Goal: Information Seeking & Learning: Learn about a topic

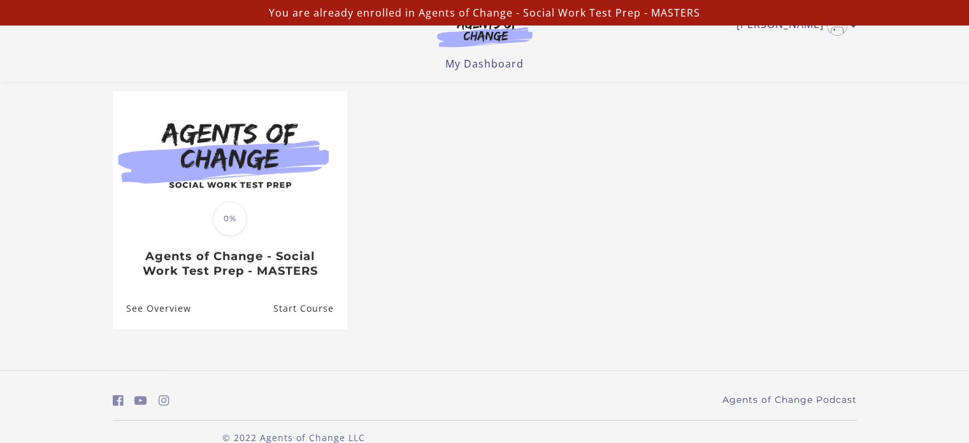
scroll to position [127, 0]
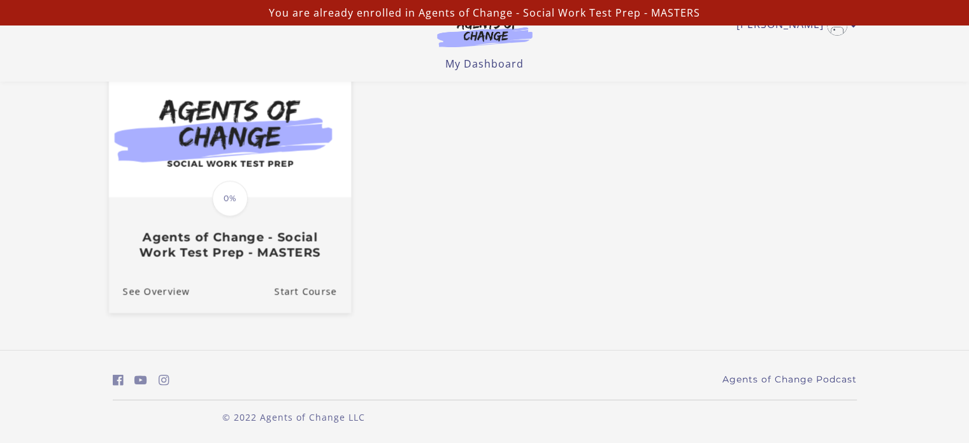
click at [259, 190] on img at bounding box center [229, 132] width 242 height 131
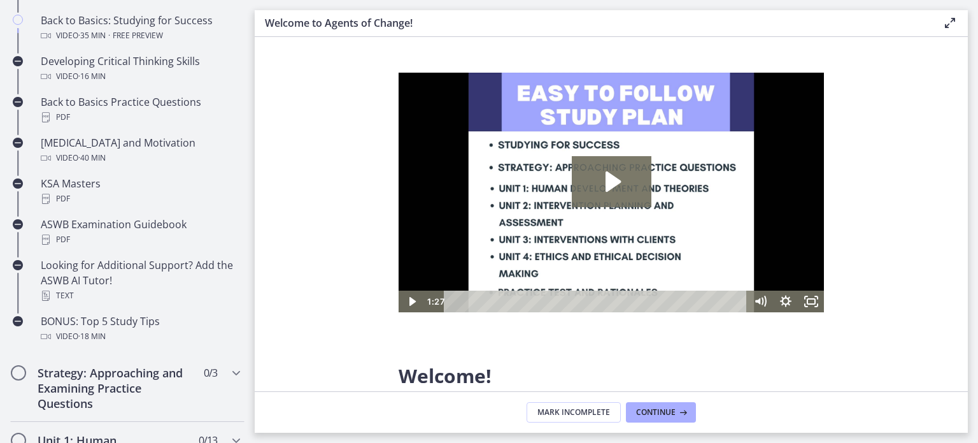
scroll to position [446, 0]
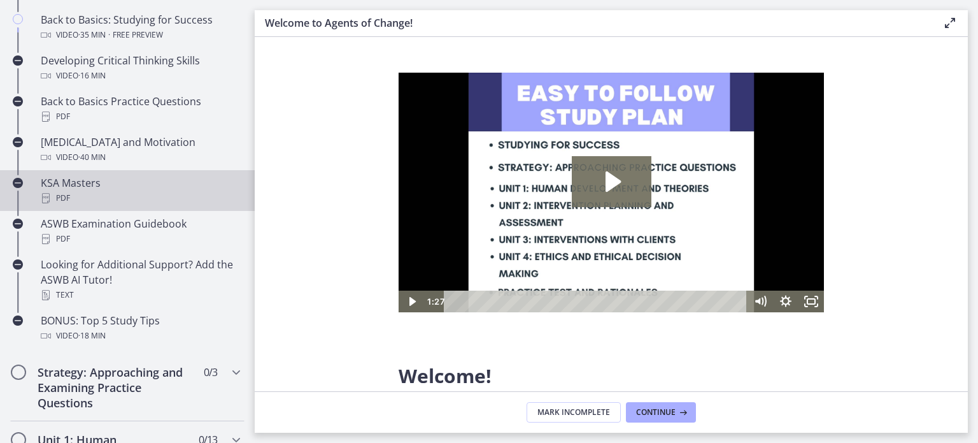
click at [42, 188] on div "KSA Masters PDF" at bounding box center [140, 190] width 199 height 31
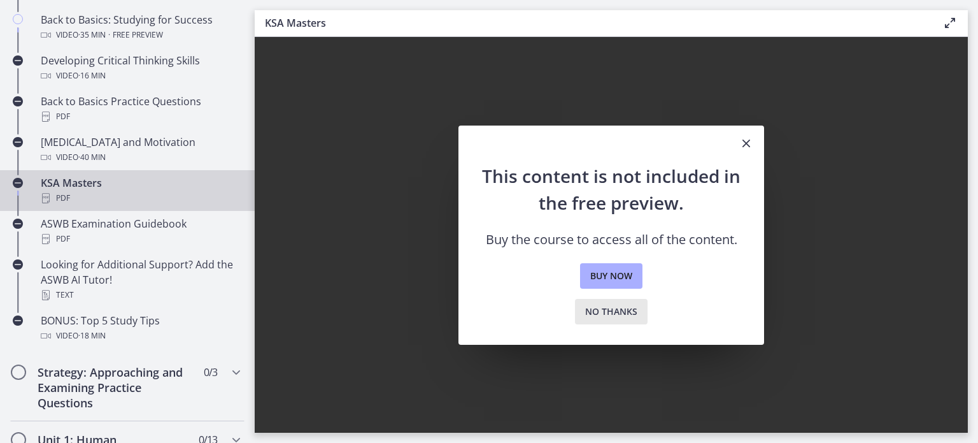
click at [592, 315] on span "No thanks" at bounding box center [611, 311] width 52 height 15
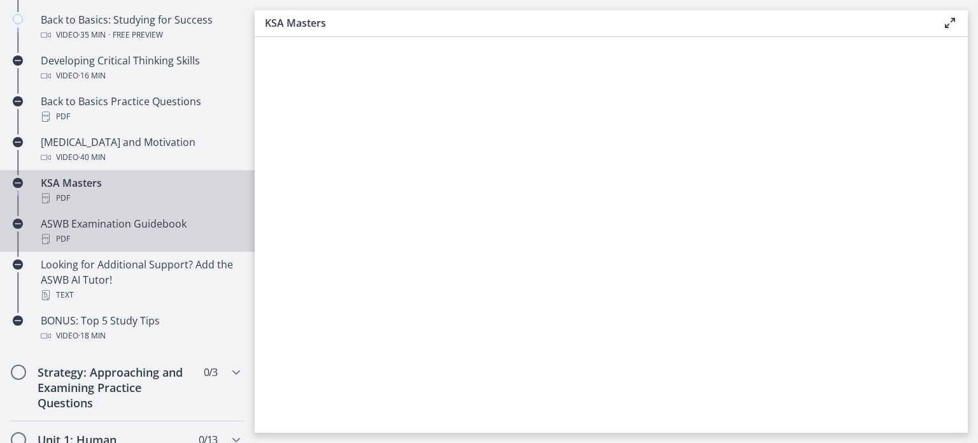
click at [87, 229] on div "ASWB Examination Guidebook PDF" at bounding box center [140, 231] width 199 height 31
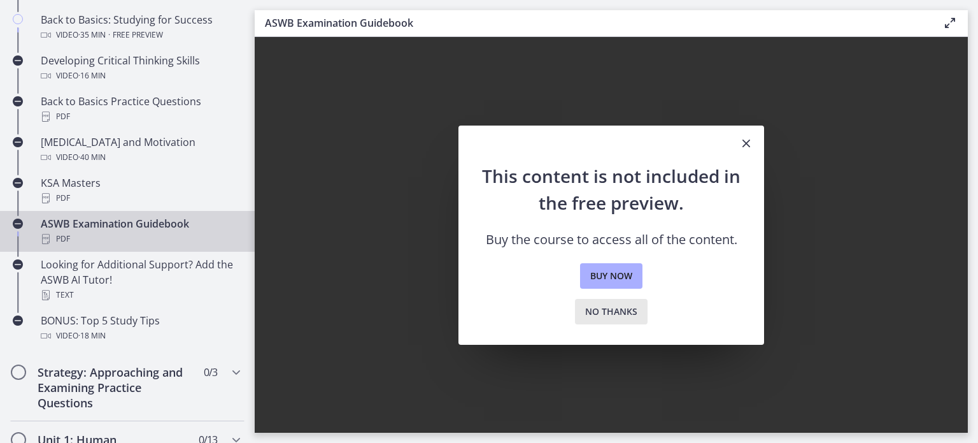
click at [593, 313] on span "No thanks" at bounding box center [611, 311] width 52 height 15
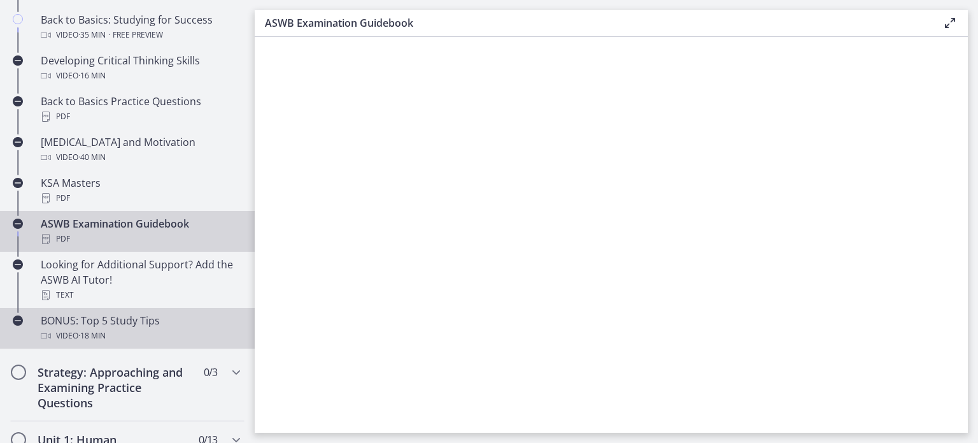
click at [136, 315] on div "BONUS: Top 5 Study Tips Video · 18 min" at bounding box center [140, 328] width 199 height 31
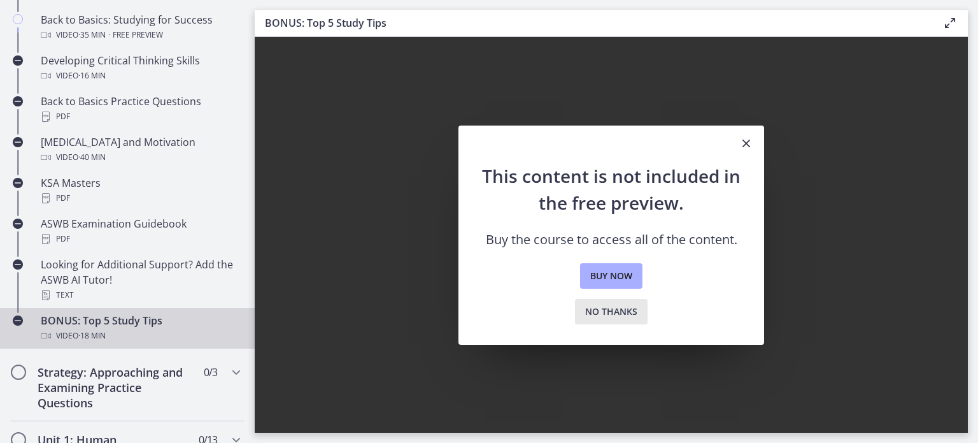
click at [606, 315] on span "No thanks" at bounding box center [611, 311] width 52 height 15
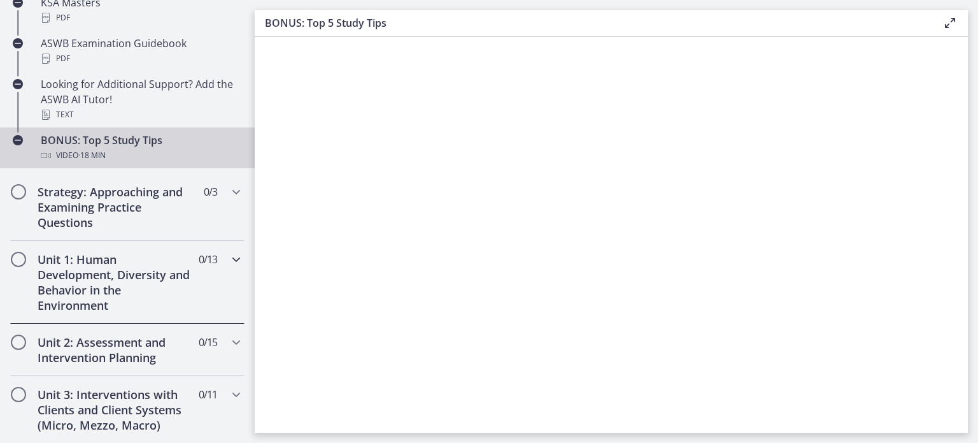
scroll to position [637, 0]
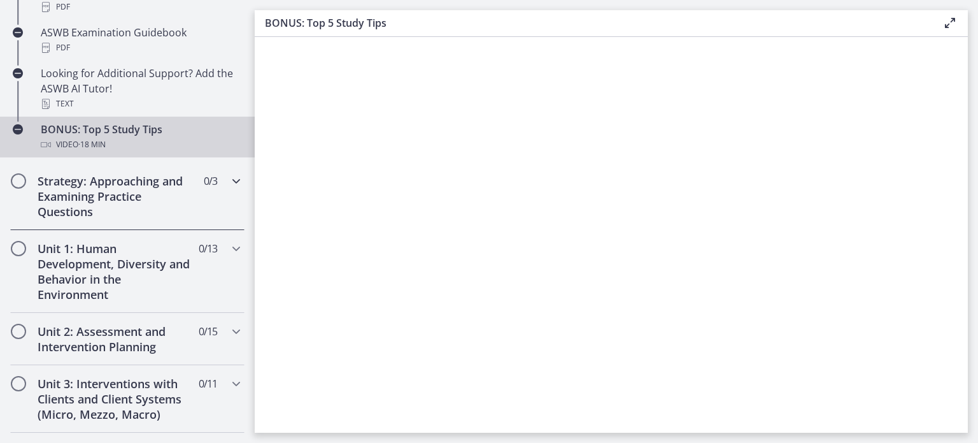
click at [121, 175] on h2 "Strategy: Approaching and Examining Practice Questions" at bounding box center [115, 196] width 155 height 46
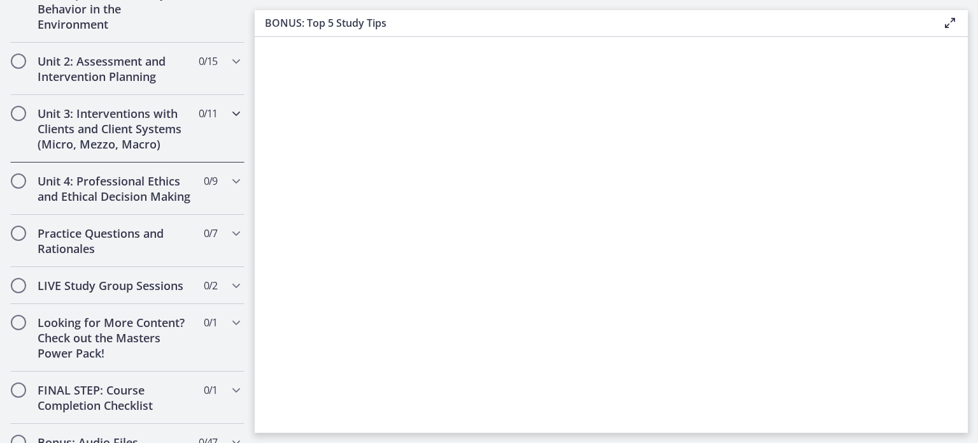
scroll to position [446, 0]
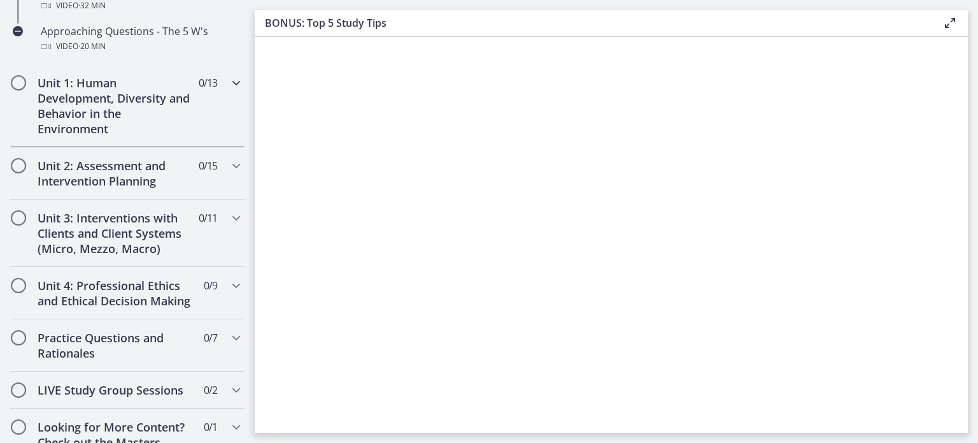
click at [18, 79] on span "Chapters" at bounding box center [18, 82] width 13 height 13
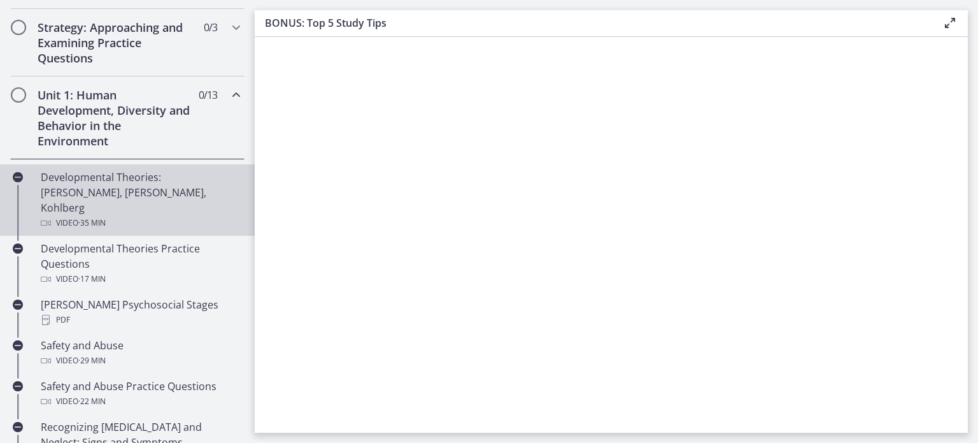
scroll to position [255, 0]
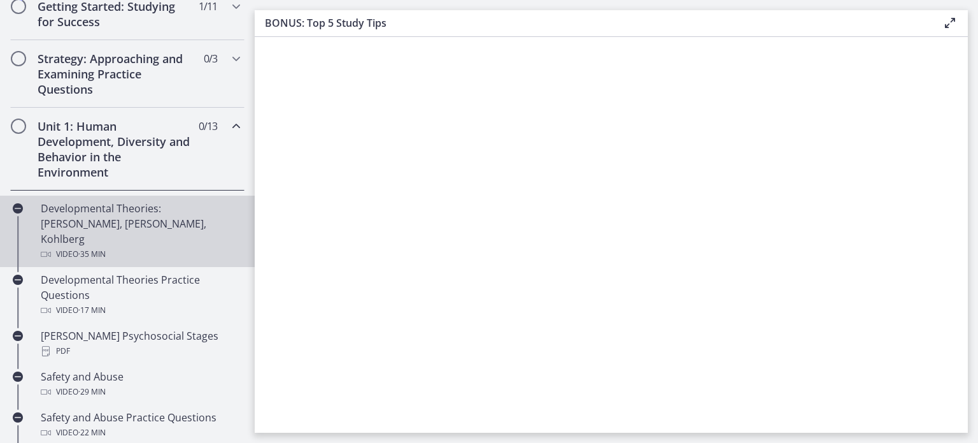
click at [84, 211] on div "Developmental Theories: [PERSON_NAME], [PERSON_NAME], Kohlberg Video · 35 min" at bounding box center [140, 231] width 199 height 61
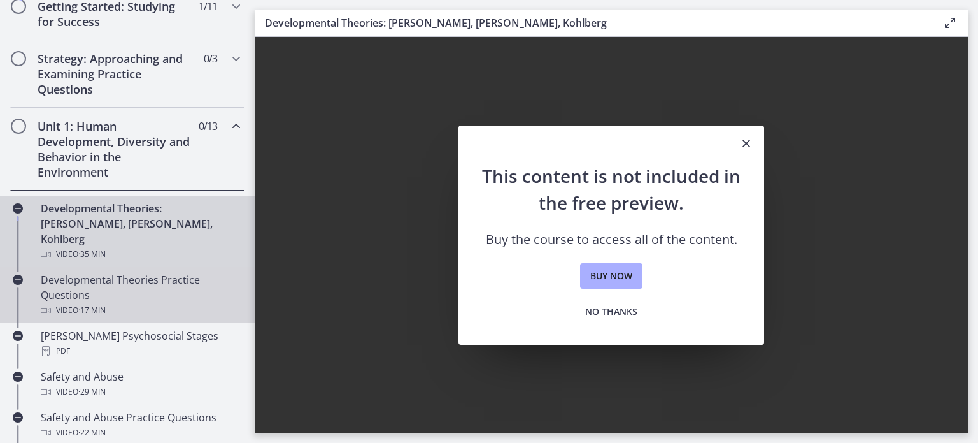
click at [85, 272] on div "Developmental Theories Practice Questions Video · 17 min" at bounding box center [140, 295] width 199 height 46
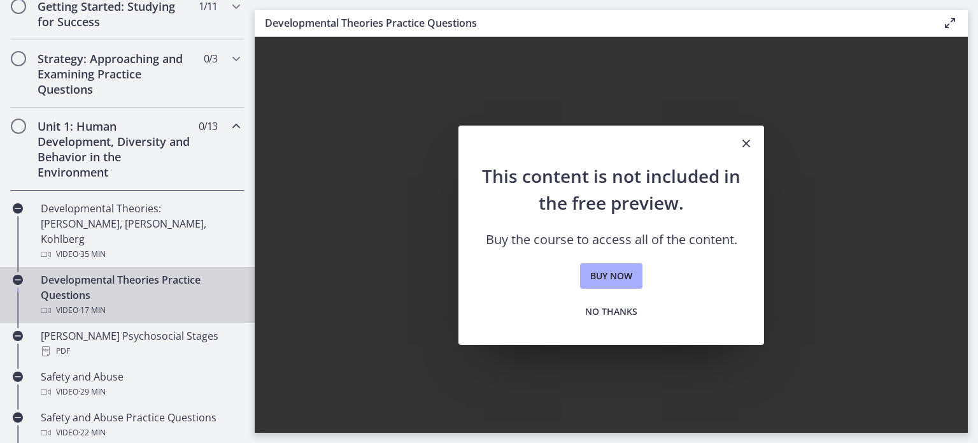
scroll to position [382, 0]
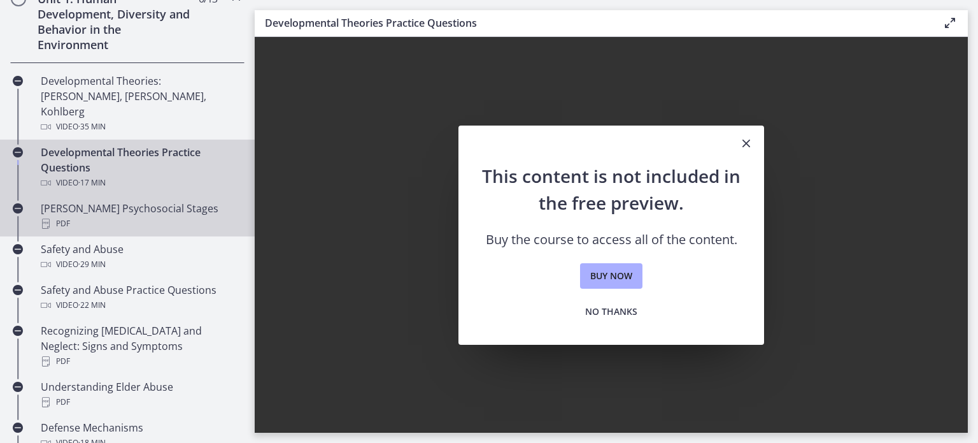
click at [108, 216] on div "PDF" at bounding box center [140, 223] width 199 height 15
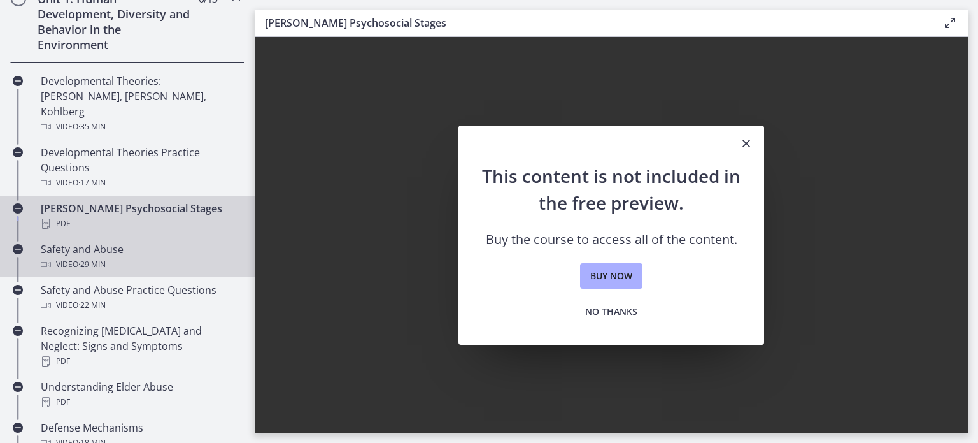
click at [100, 241] on div "Safety and Abuse Video · 29 min" at bounding box center [140, 256] width 199 height 31
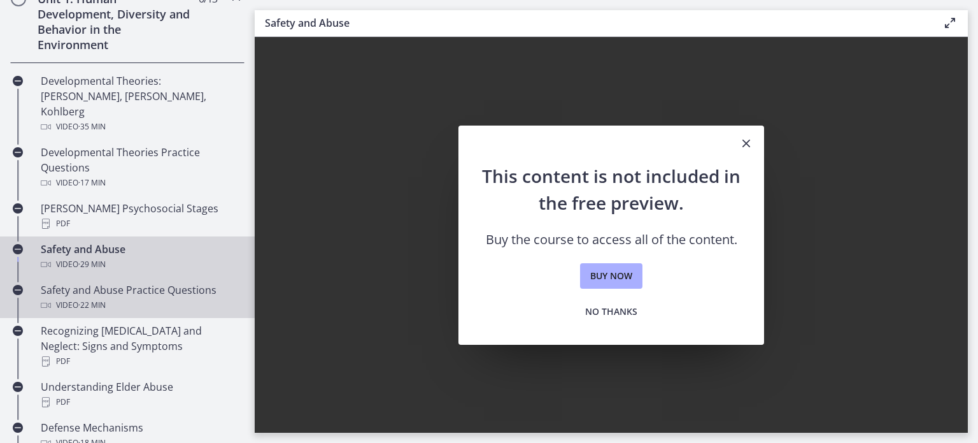
click at [91, 282] on div "Safety and Abuse Practice Questions Video · 22 min" at bounding box center [140, 297] width 199 height 31
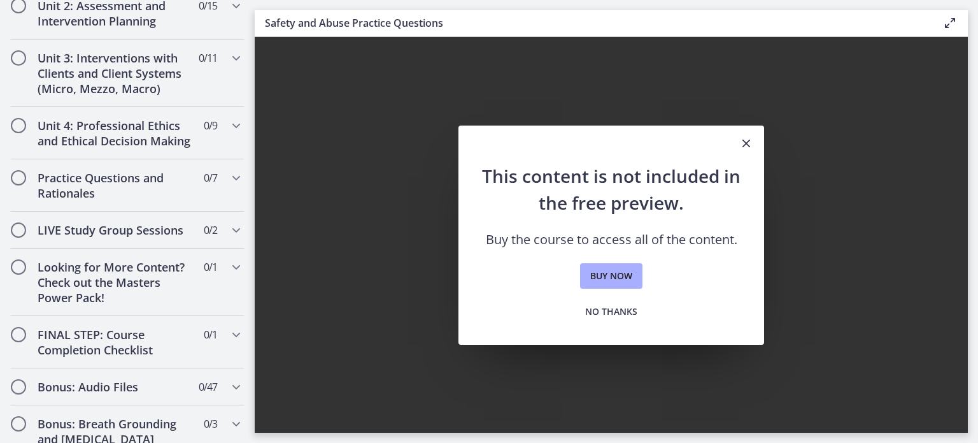
scroll to position [1147, 0]
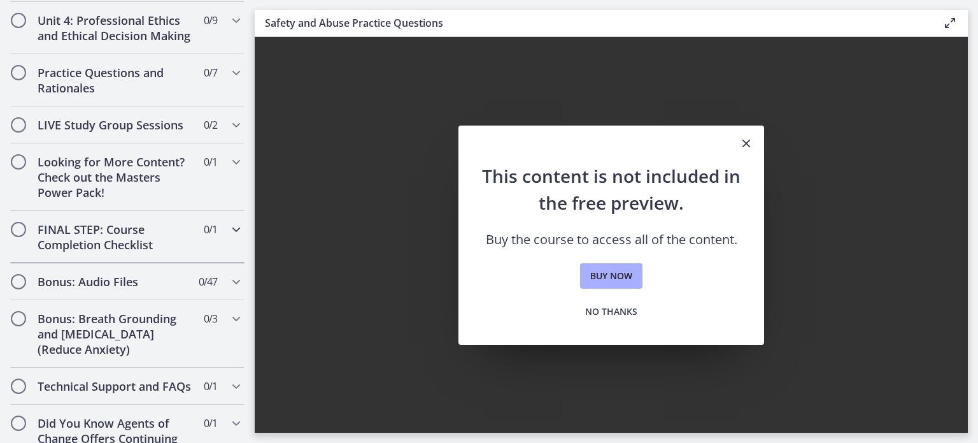
click at [101, 223] on h2 "FINAL STEP: Course Completion Checklist" at bounding box center [115, 237] width 155 height 31
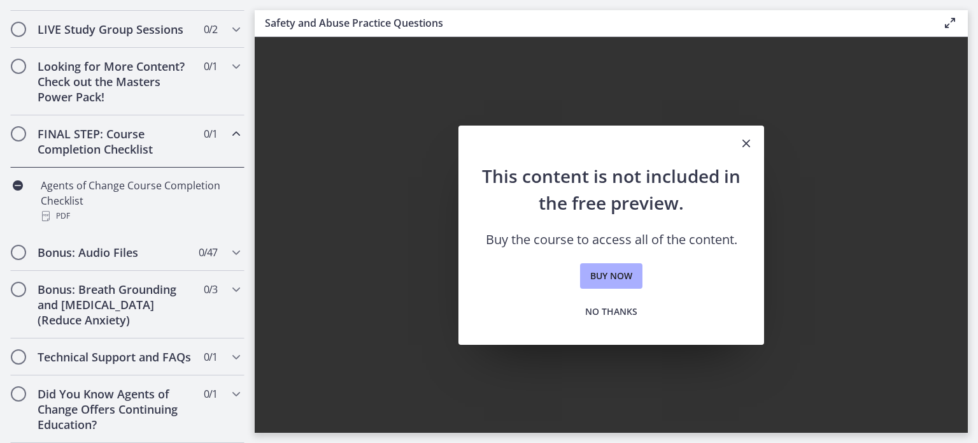
scroll to position [685, 0]
click at [91, 282] on h2 "Bonus: Breath Grounding and [MEDICAL_DATA] (Reduce Anxiety)" at bounding box center [115, 305] width 155 height 46
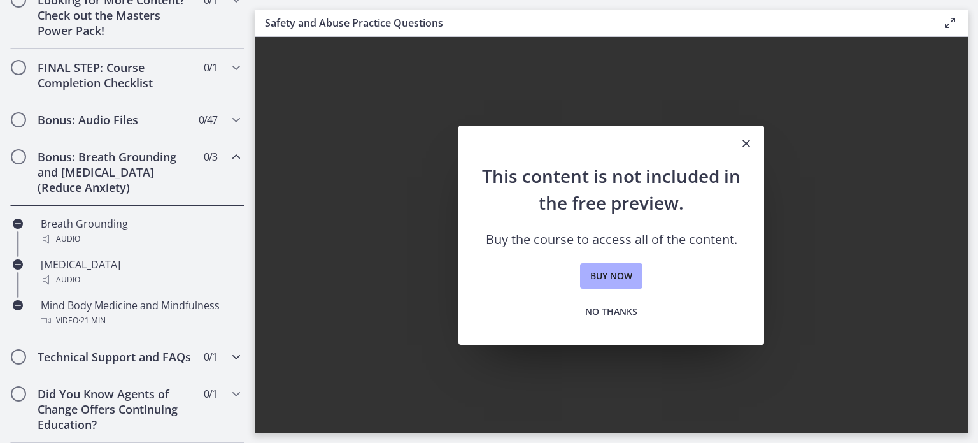
click at [83, 349] on h2 "Technical Support and FAQs" at bounding box center [115, 356] width 155 height 15
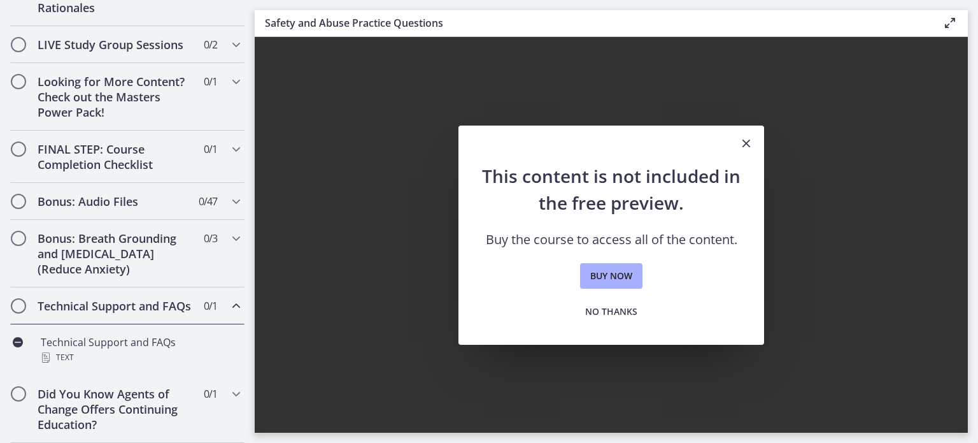
scroll to position [670, 0]
click at [110, 399] on h2 "Did You Know Agents of Change Offers Continuing Education?" at bounding box center [115, 409] width 155 height 46
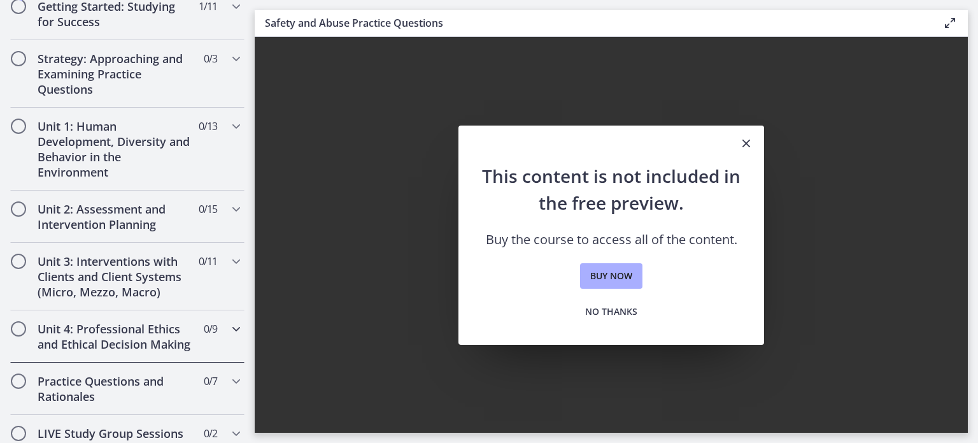
scroll to position [0, 0]
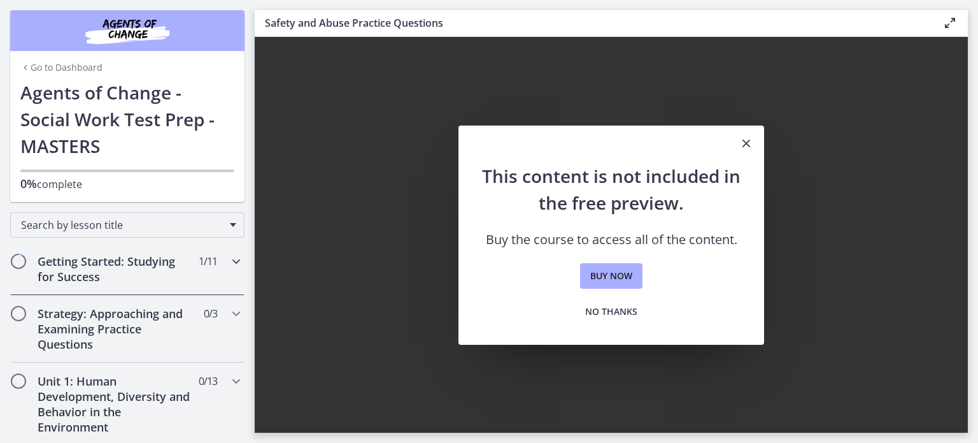
click at [157, 268] on h2 "Getting Started: Studying for Success" at bounding box center [115, 269] width 155 height 31
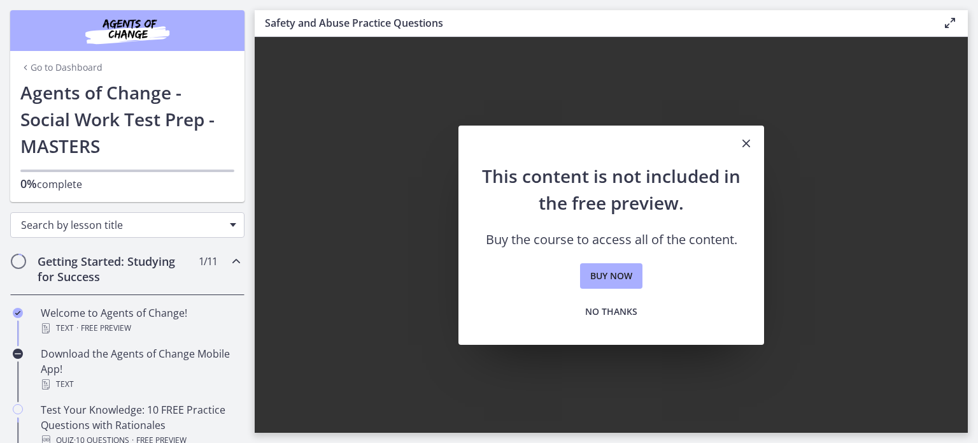
click at [178, 234] on div "Search by lesson title" at bounding box center [127, 224] width 234 height 25
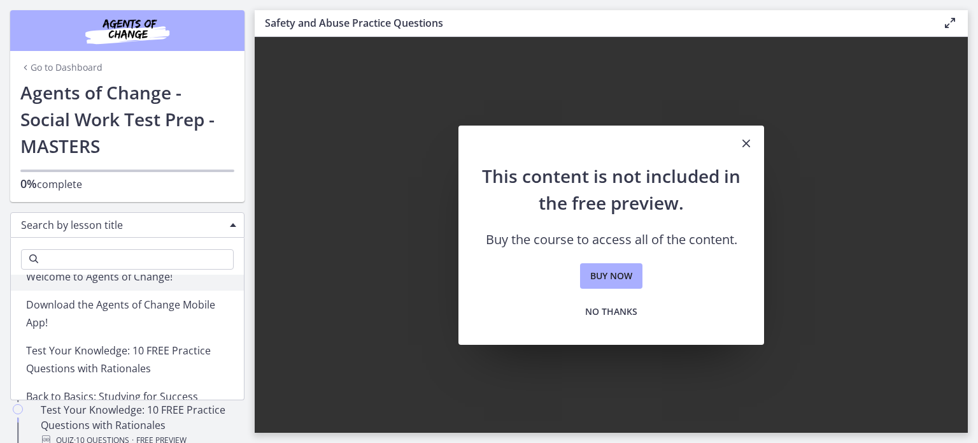
scroll to position [64, 0]
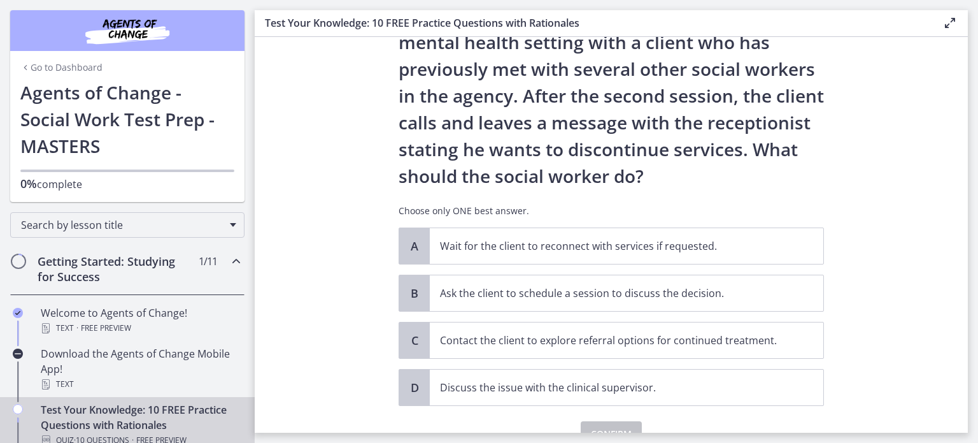
scroll to position [140, 0]
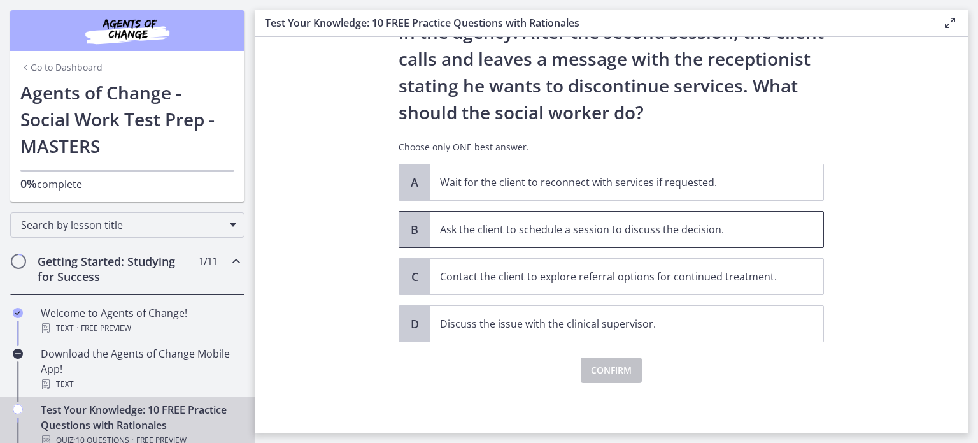
click at [673, 239] on span "Ask the client to schedule a session to discuss the decision." at bounding box center [627, 229] width 394 height 36
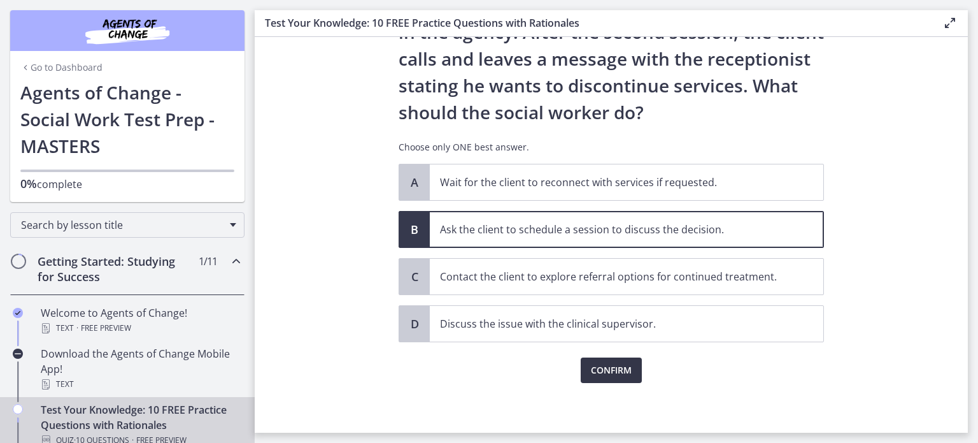
click at [615, 369] on span "Confirm" at bounding box center [611, 369] width 41 height 15
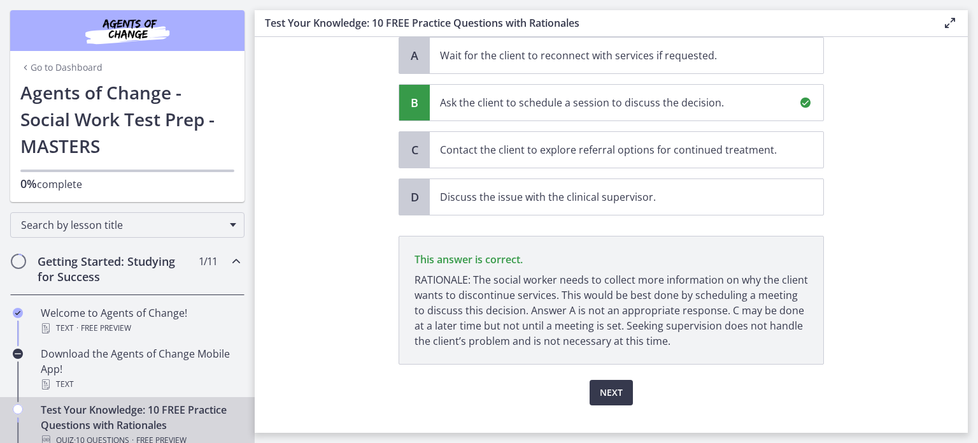
scroll to position [288, 0]
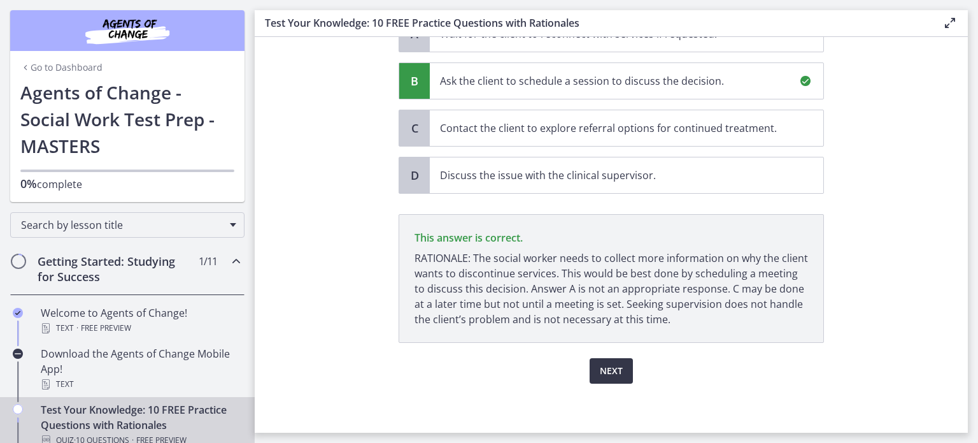
click at [617, 368] on span "Next" at bounding box center [611, 370] width 23 height 15
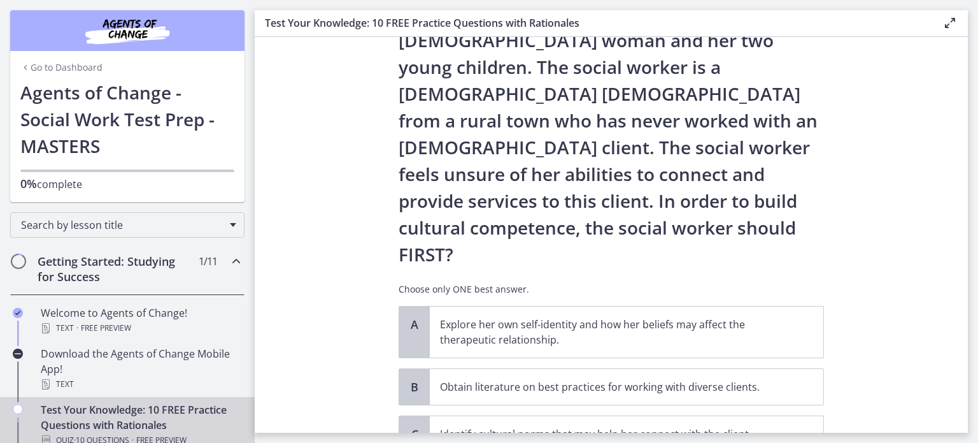
scroll to position [127, 0]
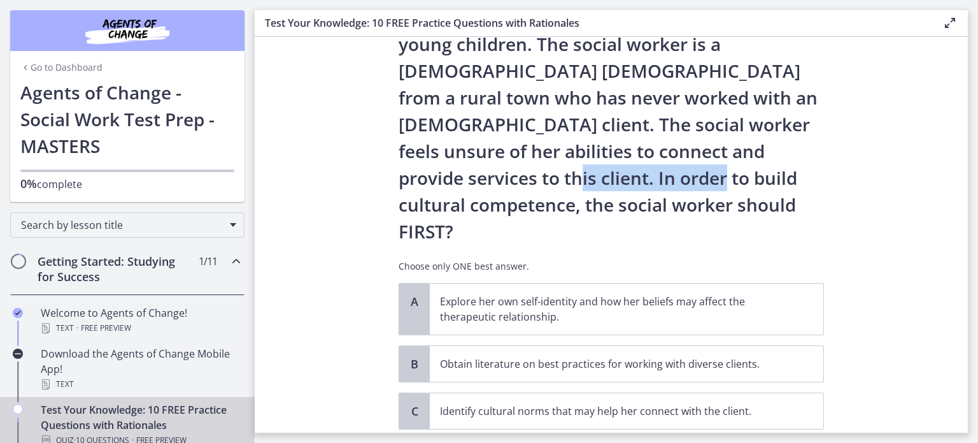
drag, startPoint x: 596, startPoint y: 155, endPoint x: 772, endPoint y: 157, distance: 175.8
click at [772, 157] on p "A new social worker at a Head Start program has been assigned to work with an […" at bounding box center [612, 97] width 426 height 294
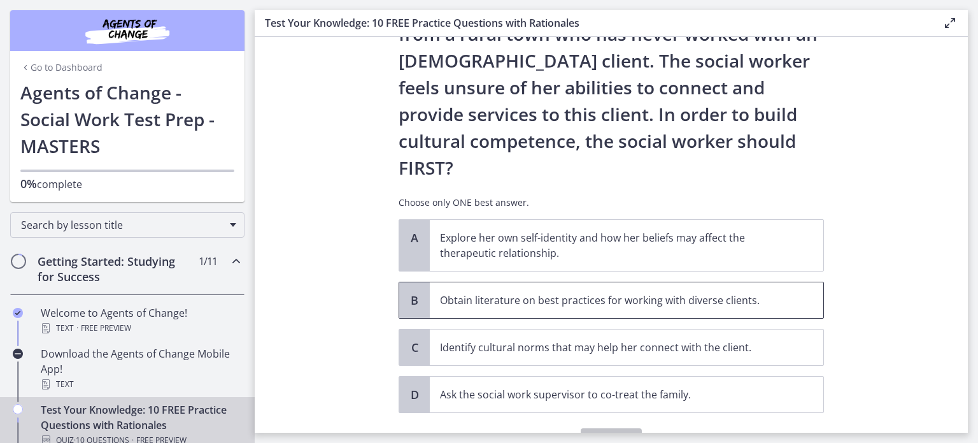
click at [591, 282] on span "Obtain literature on best practices for working with diverse clients." at bounding box center [627, 300] width 394 height 36
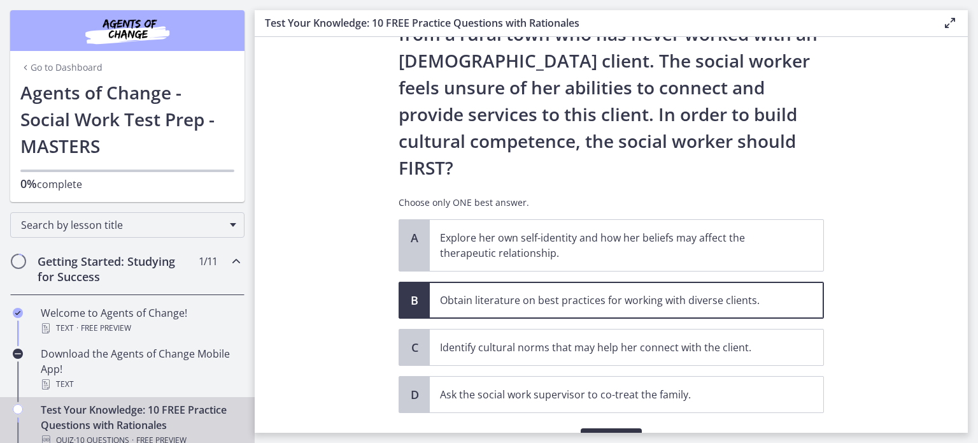
click at [600, 433] on span "Confirm" at bounding box center [611, 440] width 41 height 15
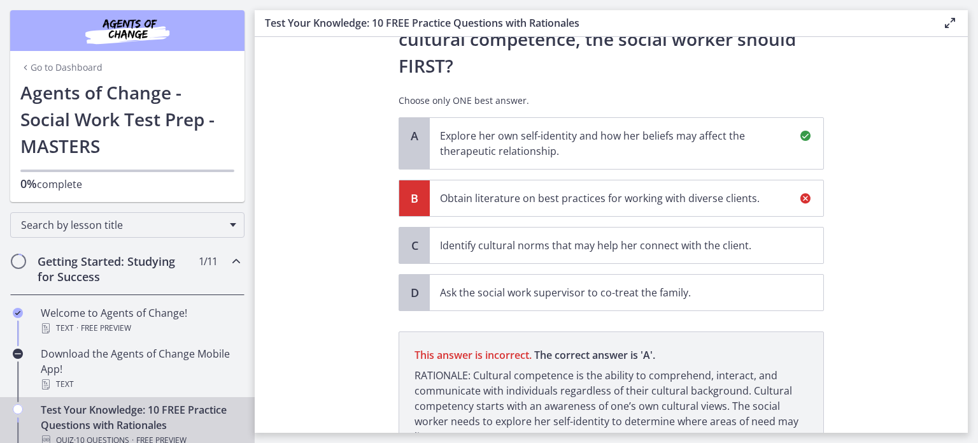
scroll to position [357, 0]
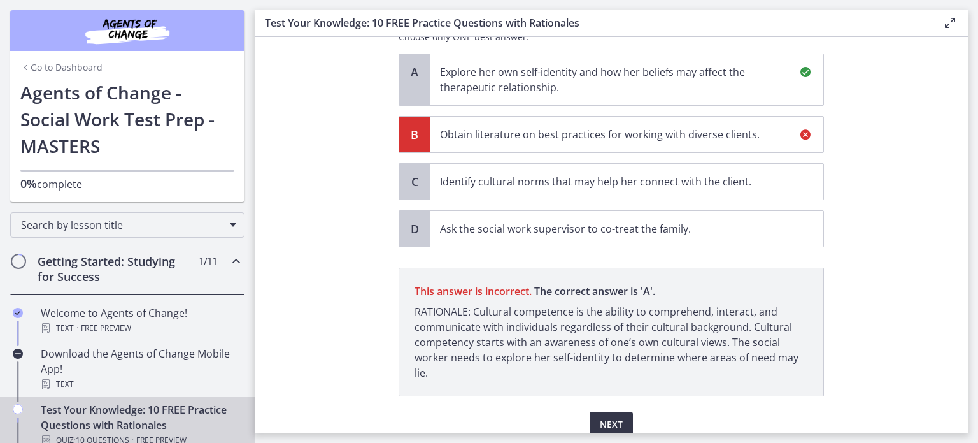
click at [610, 417] on span "Next" at bounding box center [611, 424] width 23 height 15
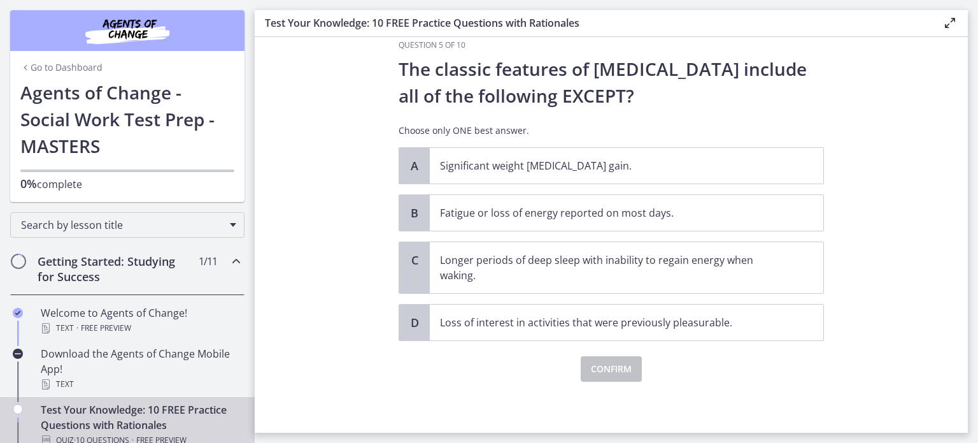
scroll to position [0, 0]
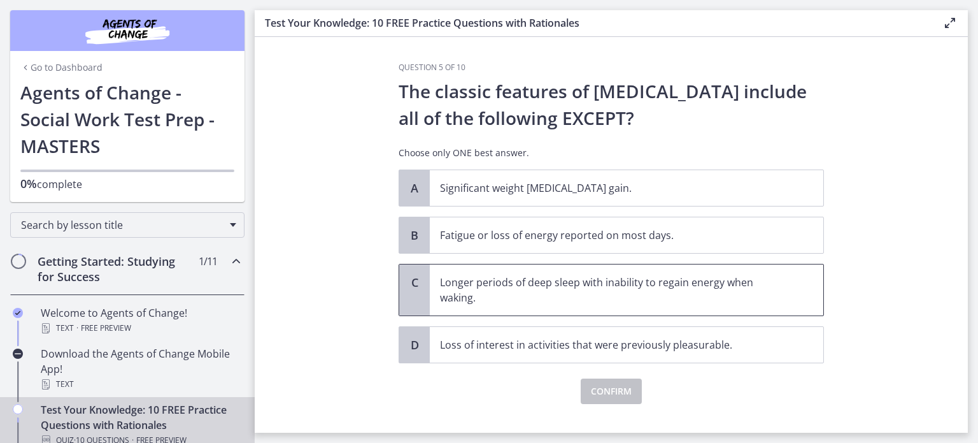
click at [642, 303] on p "Longer periods of deep sleep with inability to regain energy when waking." at bounding box center [614, 290] width 348 height 31
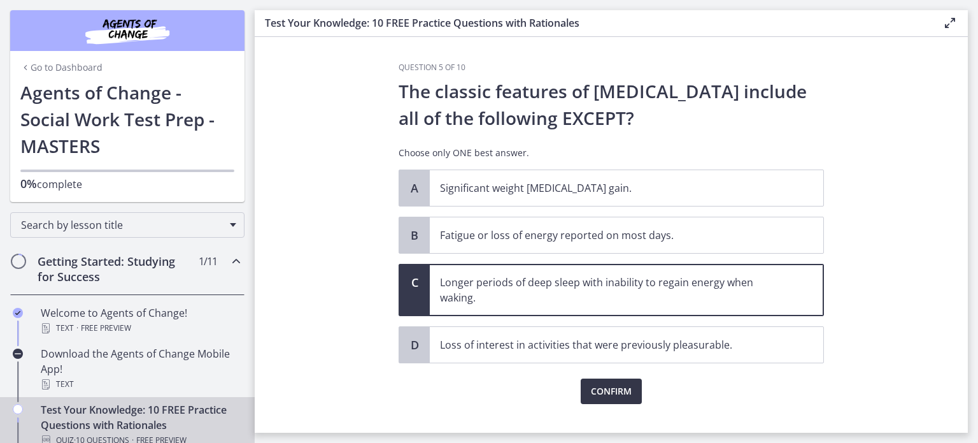
click at [630, 392] on button "Confirm" at bounding box center [611, 390] width 61 height 25
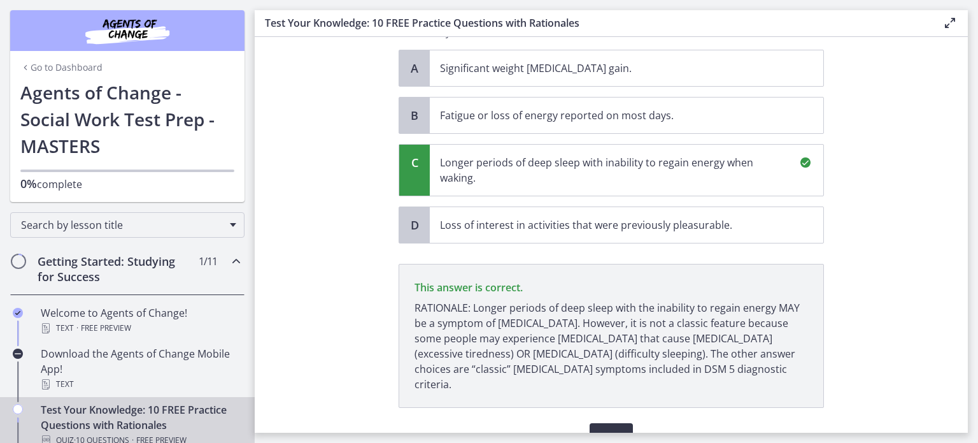
scroll to position [169, 0]
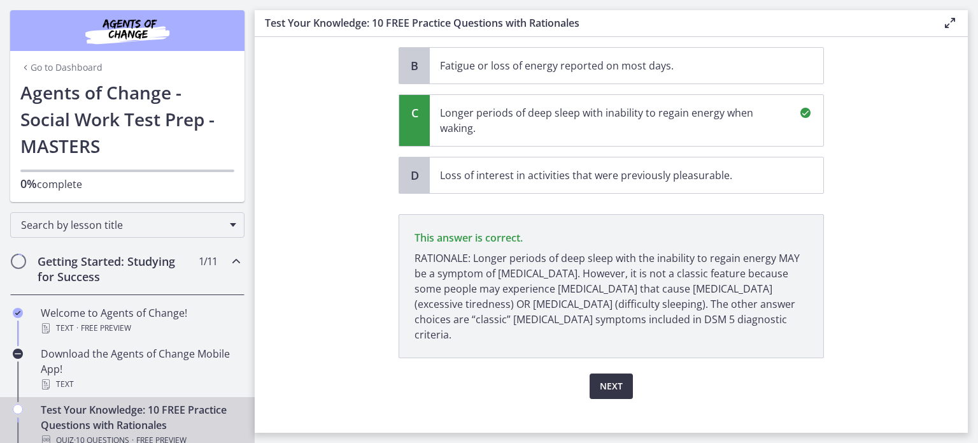
click at [619, 376] on button "Next" at bounding box center [611, 385] width 43 height 25
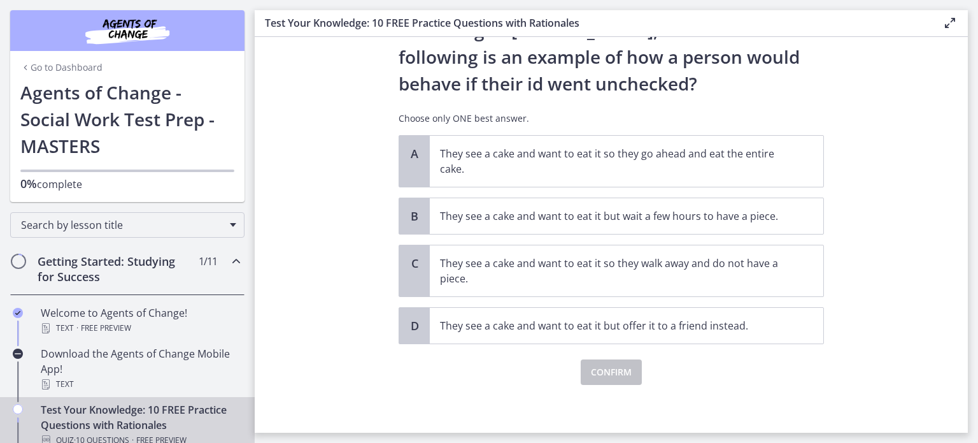
scroll to position [63, 0]
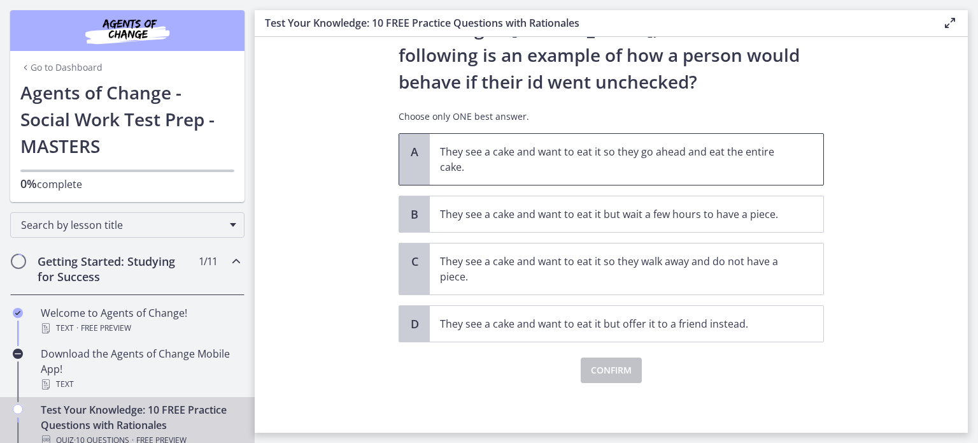
click at [605, 162] on p "They see a cake and want to eat it so they go ahead and eat the entire cake." at bounding box center [614, 159] width 348 height 31
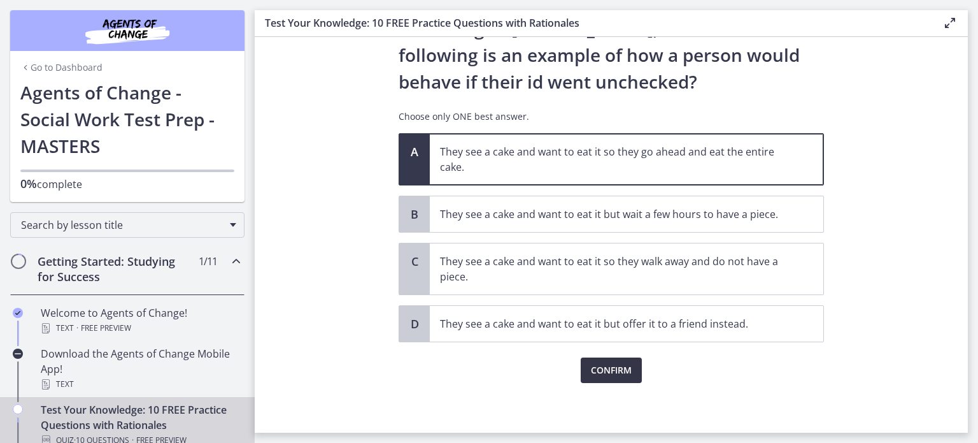
click at [594, 362] on span "Confirm" at bounding box center [611, 369] width 41 height 15
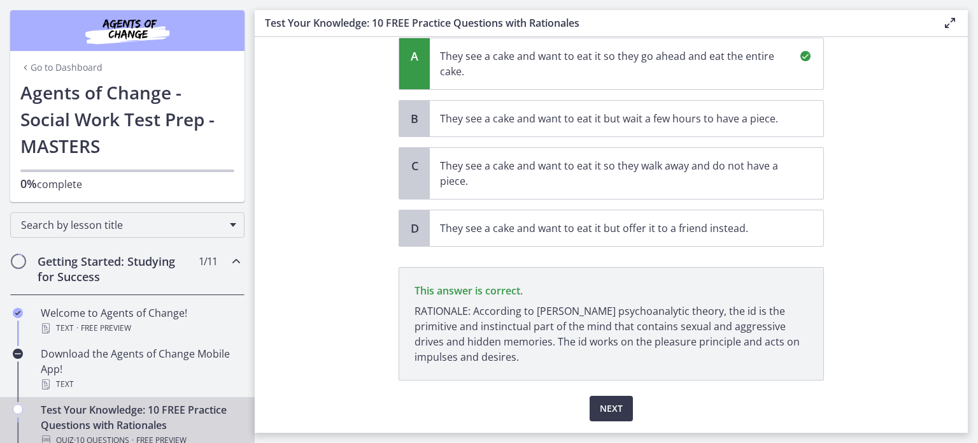
scroll to position [196, 0]
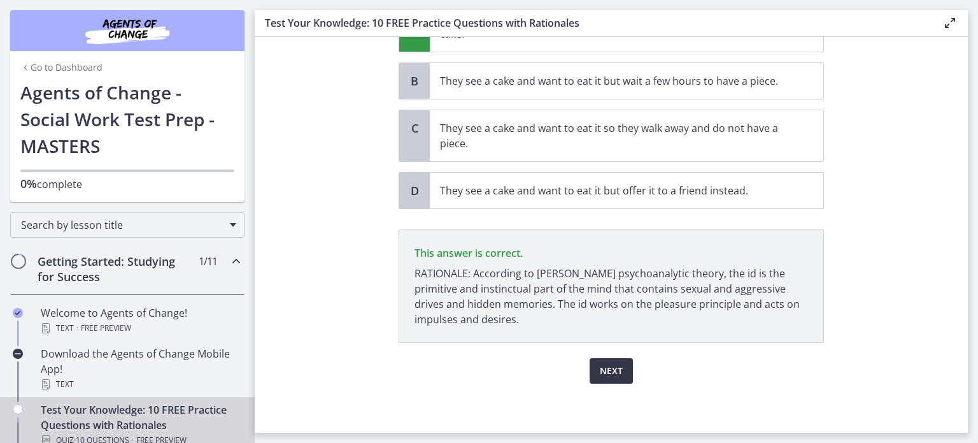
click at [619, 373] on button "Next" at bounding box center [611, 370] width 43 height 25
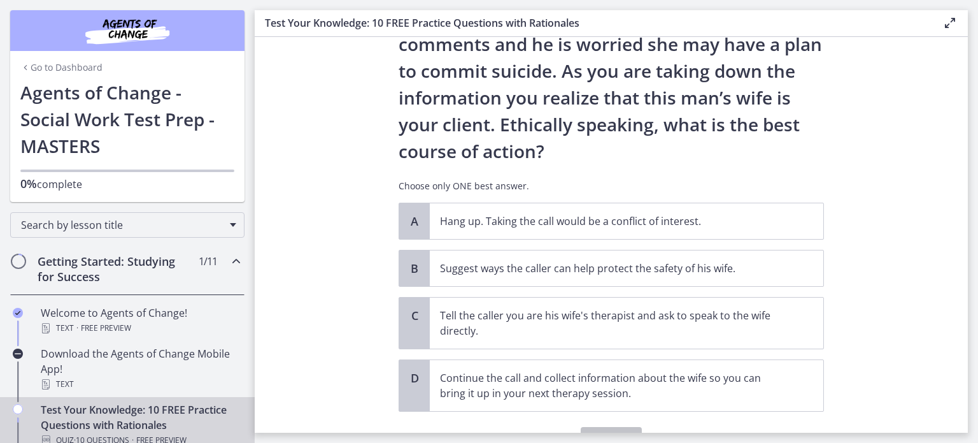
scroll to position [191, 0]
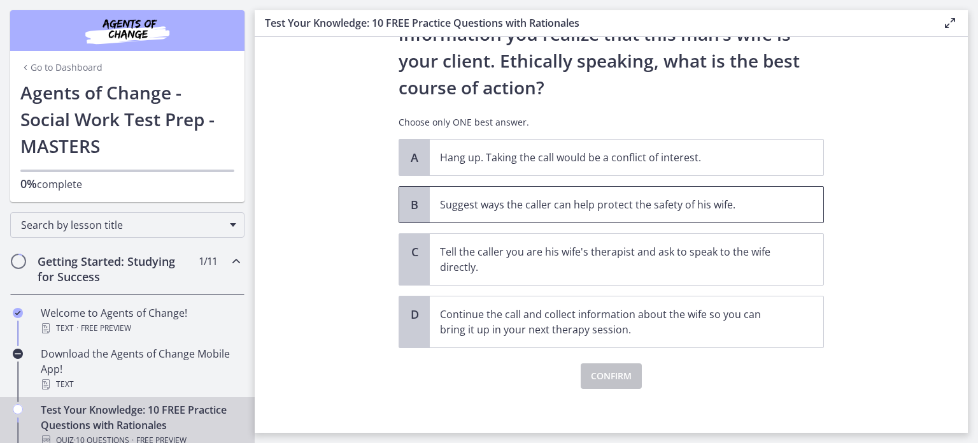
click at [620, 213] on span "Suggest ways the caller can help protect the safety of his wife." at bounding box center [627, 205] width 394 height 36
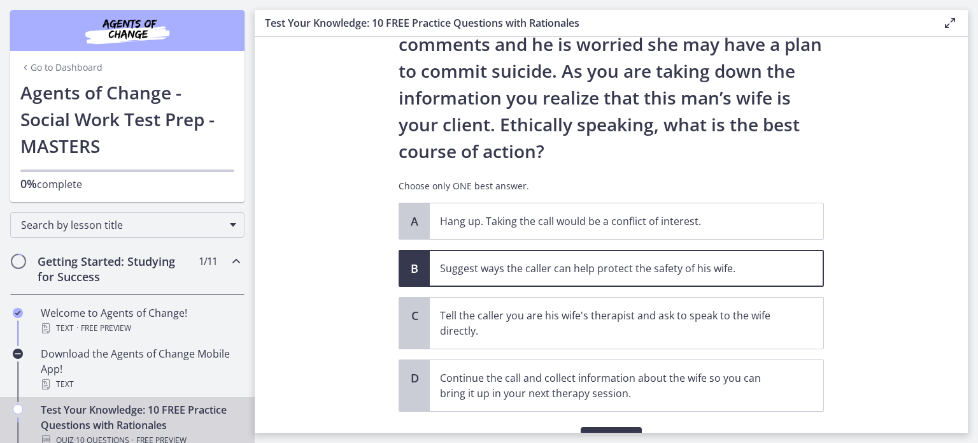
scroll to position [196, 0]
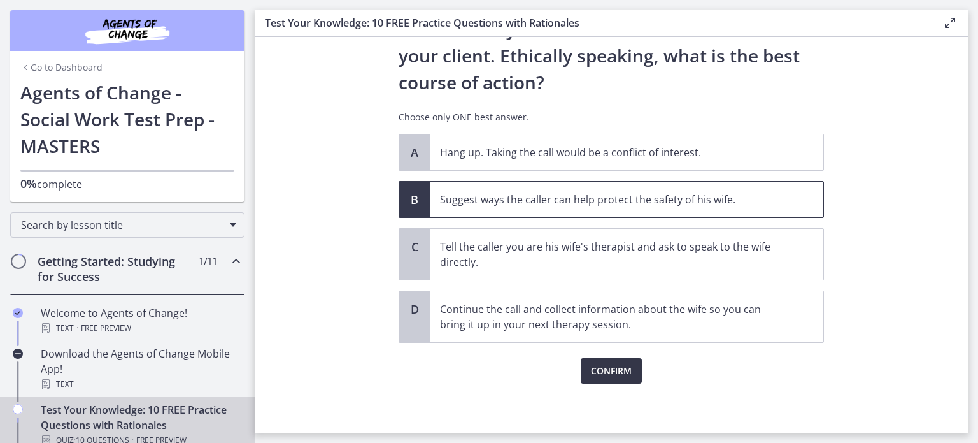
click at [620, 369] on span "Confirm" at bounding box center [611, 370] width 41 height 15
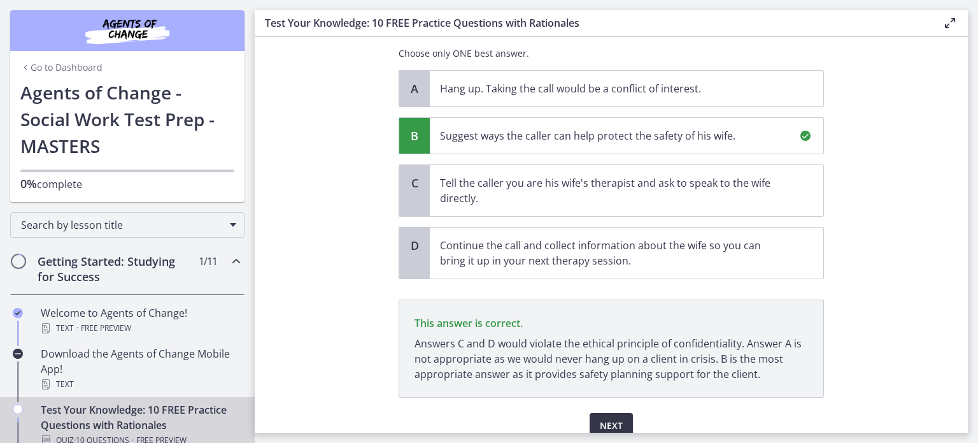
scroll to position [315, 0]
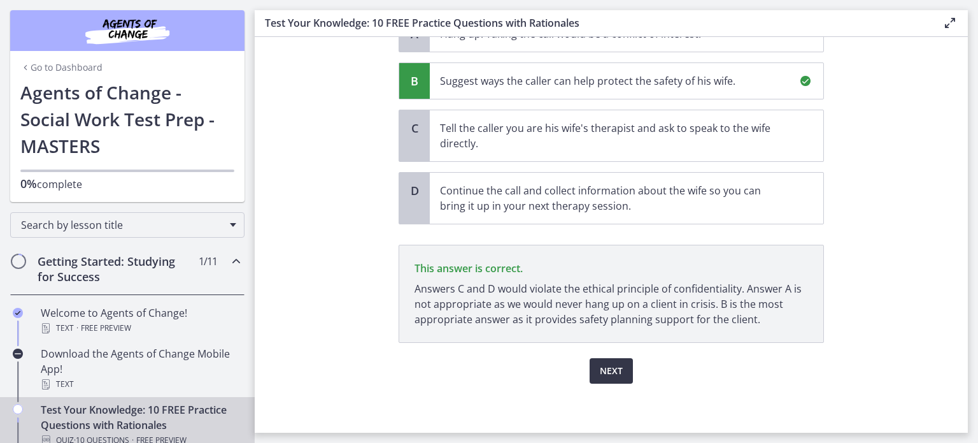
click at [606, 372] on span "Next" at bounding box center [611, 370] width 23 height 15
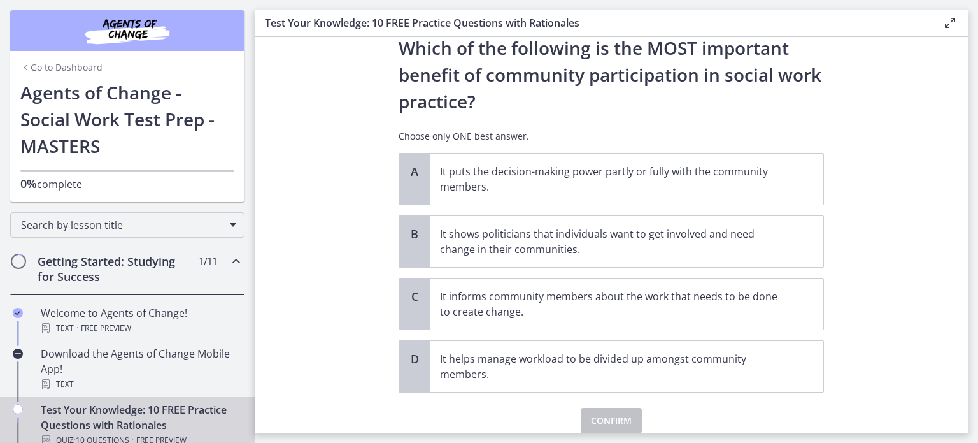
scroll to position [64, 0]
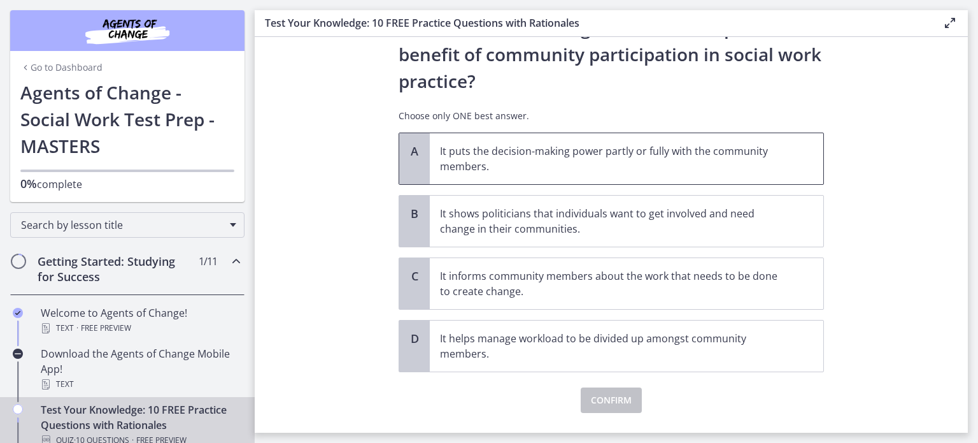
click at [696, 148] on p "It puts the decision-making power partly or fully with the community members." at bounding box center [614, 158] width 348 height 31
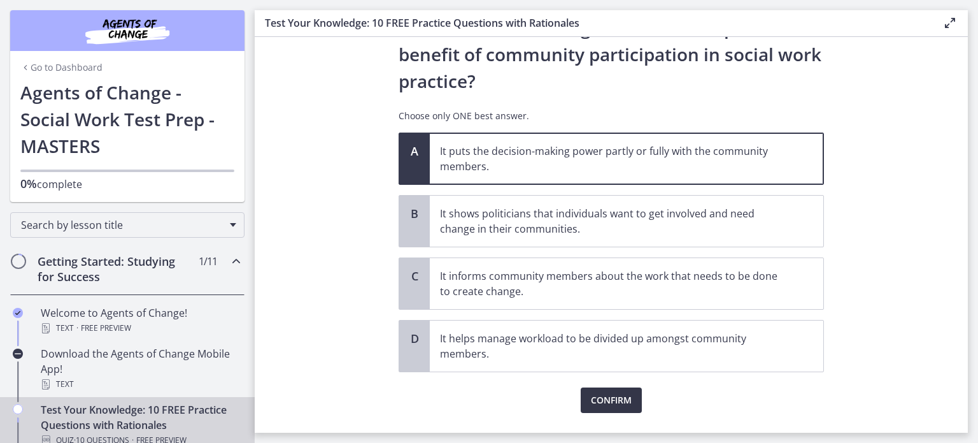
click at [619, 397] on span "Confirm" at bounding box center [611, 399] width 41 height 15
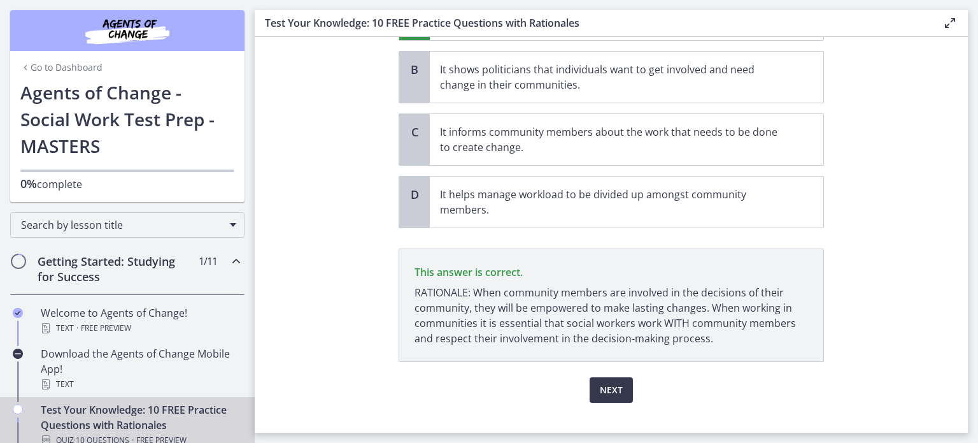
scroll to position [227, 0]
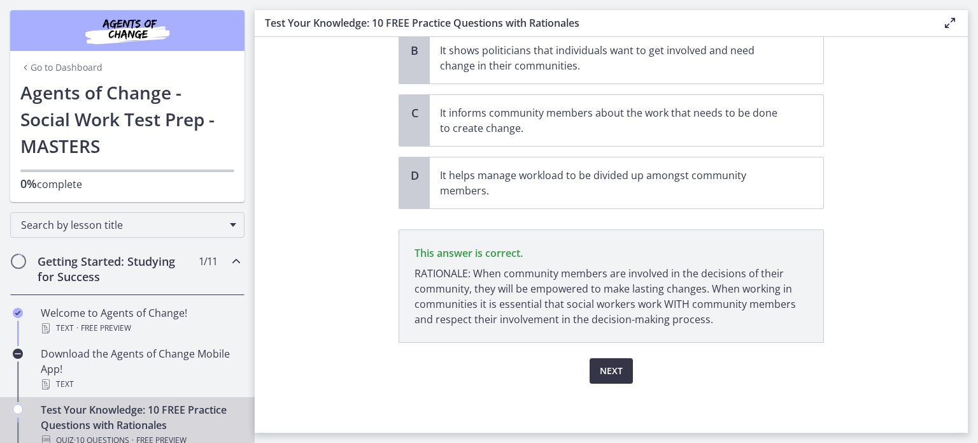
click at [614, 372] on span "Next" at bounding box center [611, 370] width 23 height 15
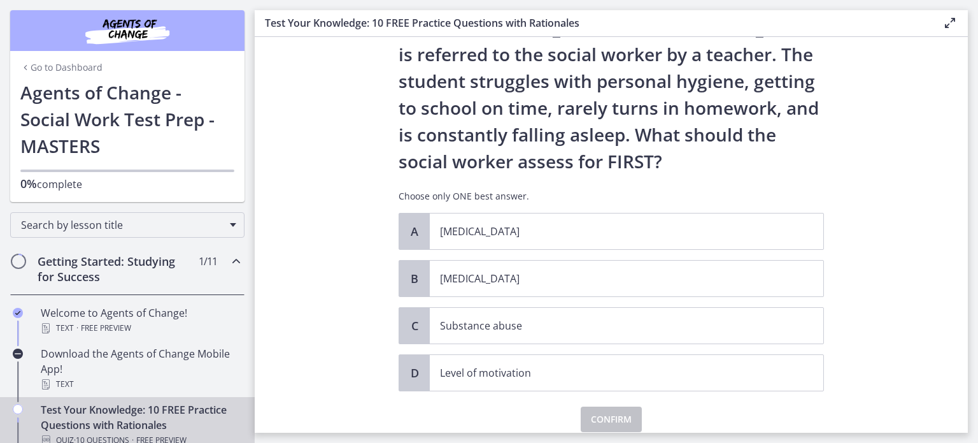
scroll to position [112, 0]
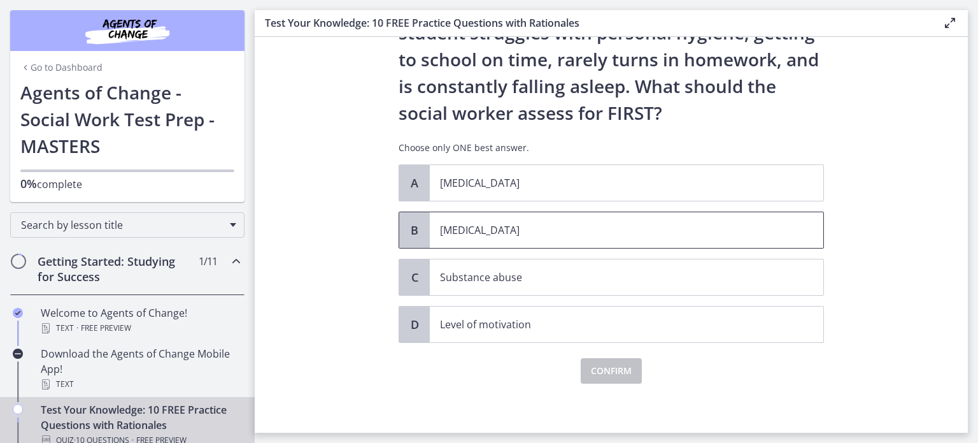
click at [558, 239] on span "[MEDICAL_DATA]" at bounding box center [627, 230] width 394 height 36
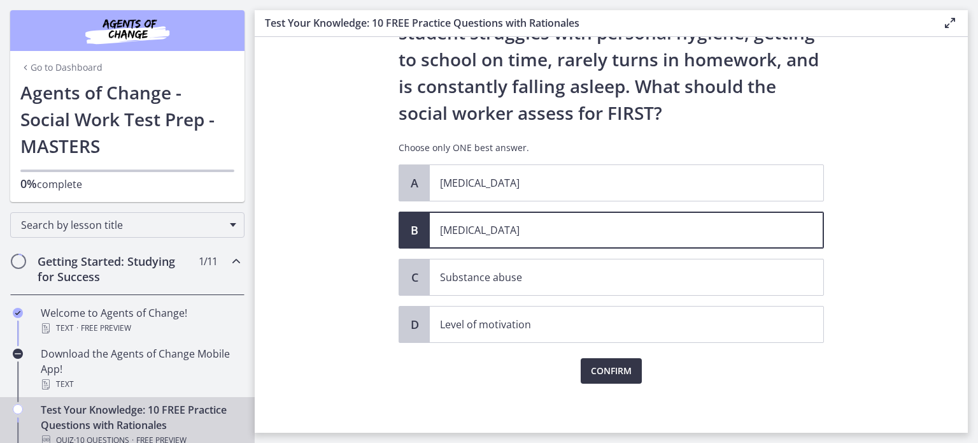
click at [582, 371] on button "Confirm" at bounding box center [611, 370] width 61 height 25
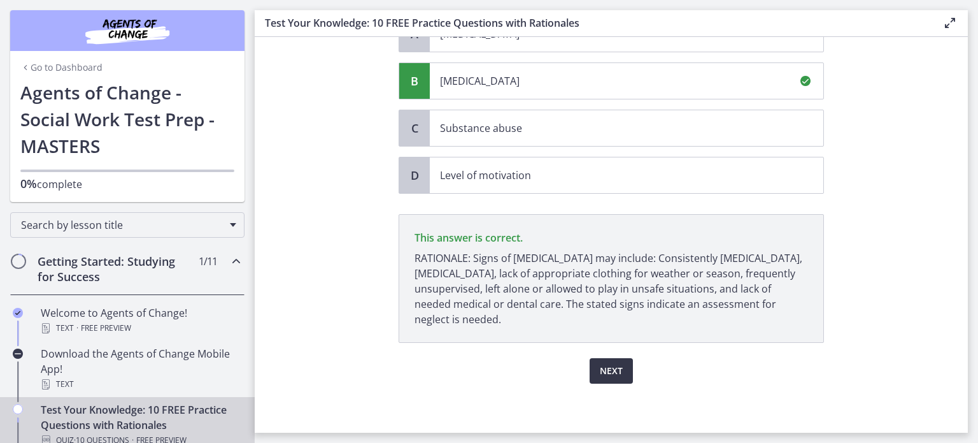
scroll to position [261, 0]
click at [612, 374] on span "Next" at bounding box center [611, 370] width 23 height 15
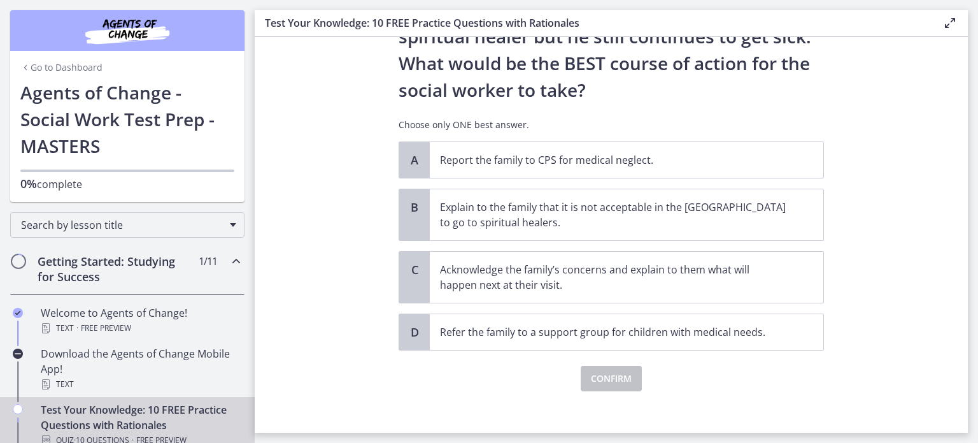
scroll to position [277, 0]
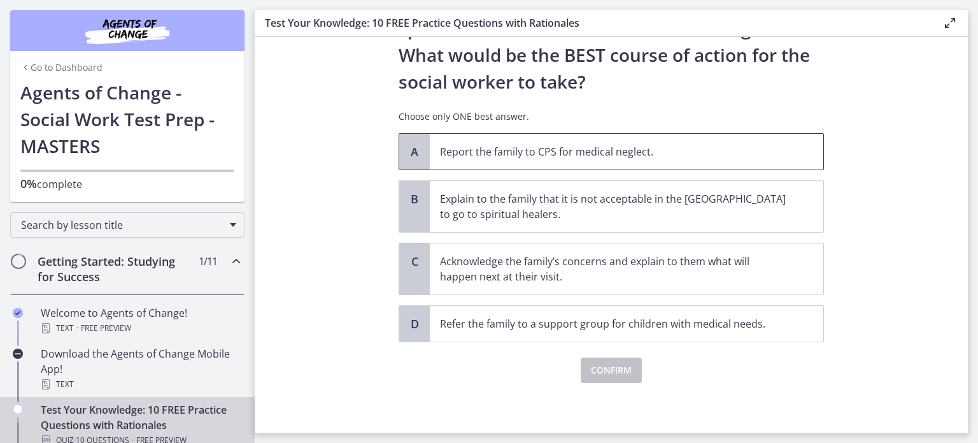
click at [576, 155] on p "Report the family to CPS for medical neglect." at bounding box center [614, 151] width 348 height 15
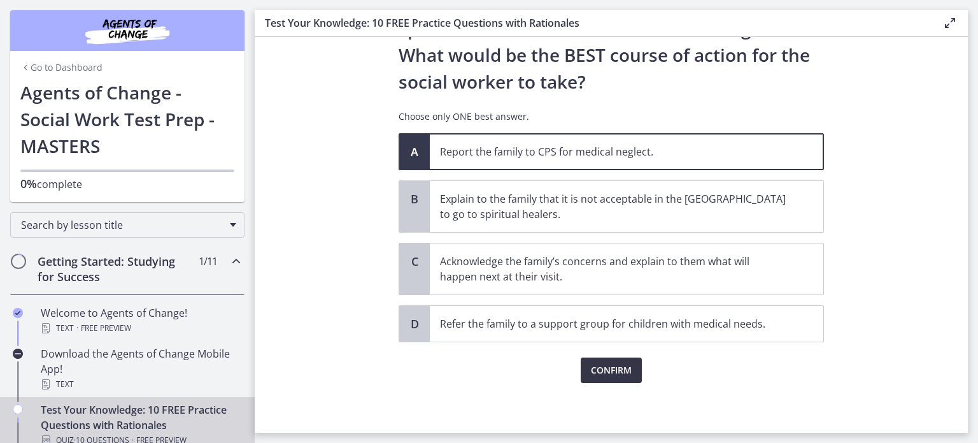
click at [599, 371] on span "Confirm" at bounding box center [611, 369] width 41 height 15
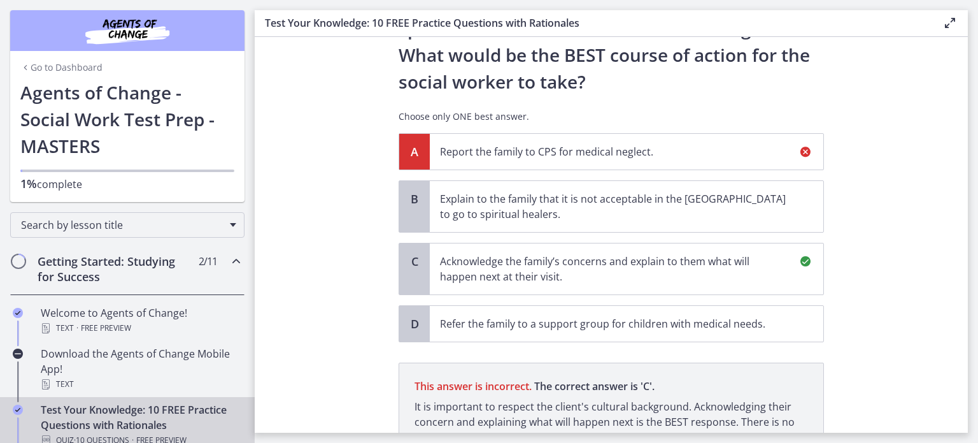
scroll to position [426, 0]
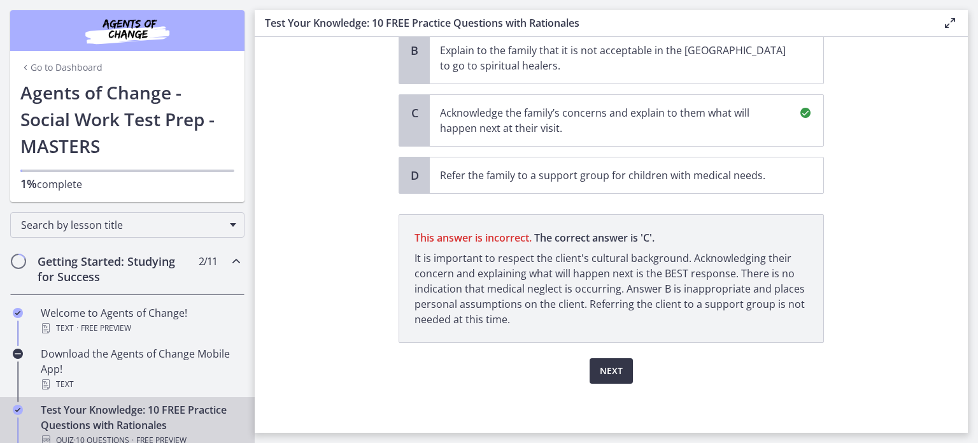
click at [596, 378] on button "Next" at bounding box center [611, 370] width 43 height 25
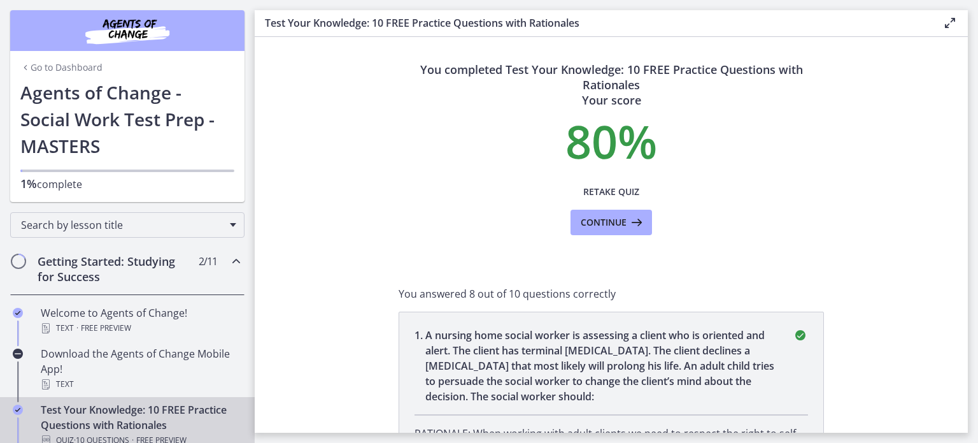
scroll to position [0, 0]
click at [619, 194] on span "Retake Quiz" at bounding box center [611, 192] width 56 height 15
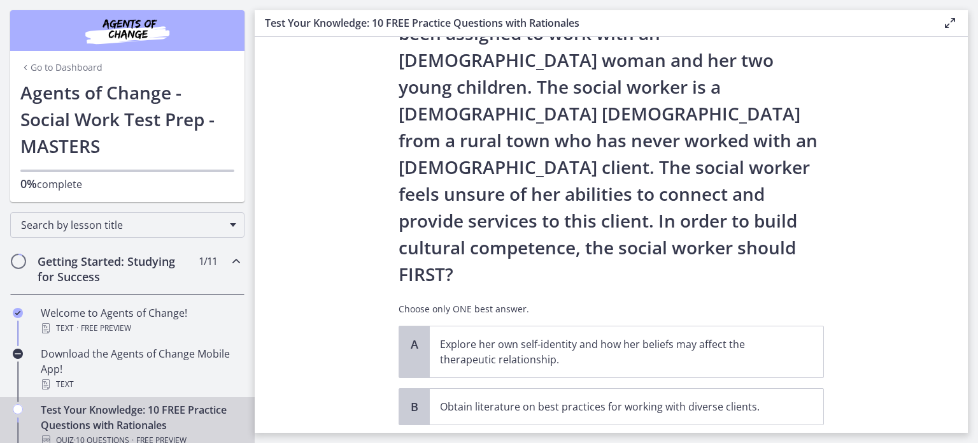
scroll to position [191, 0]
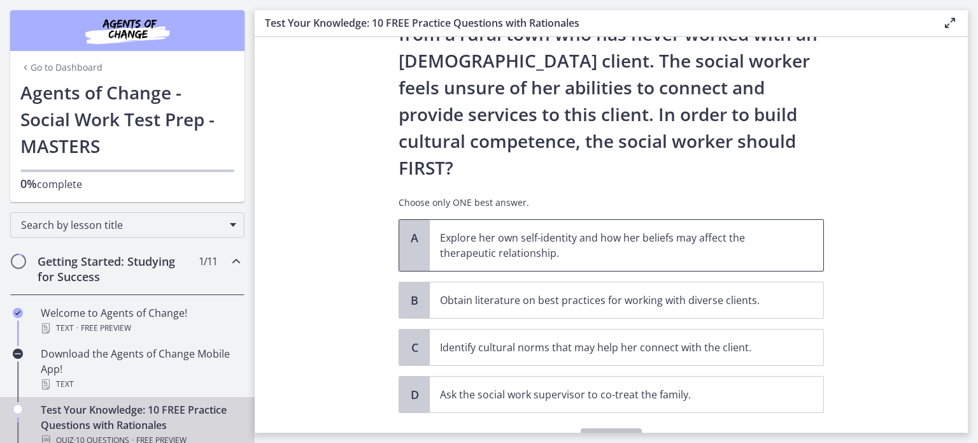
click at [619, 230] on p "Explore her own self-identity and how her beliefs may affect the therapeutic re…" at bounding box center [614, 245] width 348 height 31
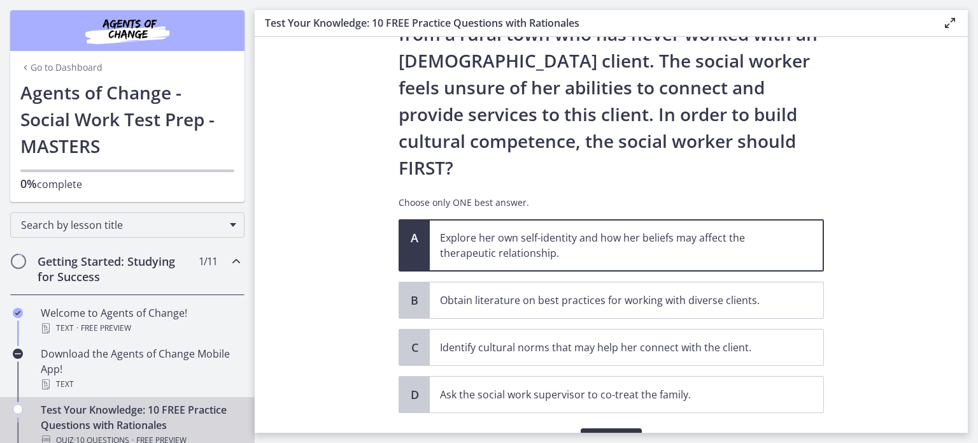
click at [594, 433] on span "Confirm" at bounding box center [611, 440] width 41 height 15
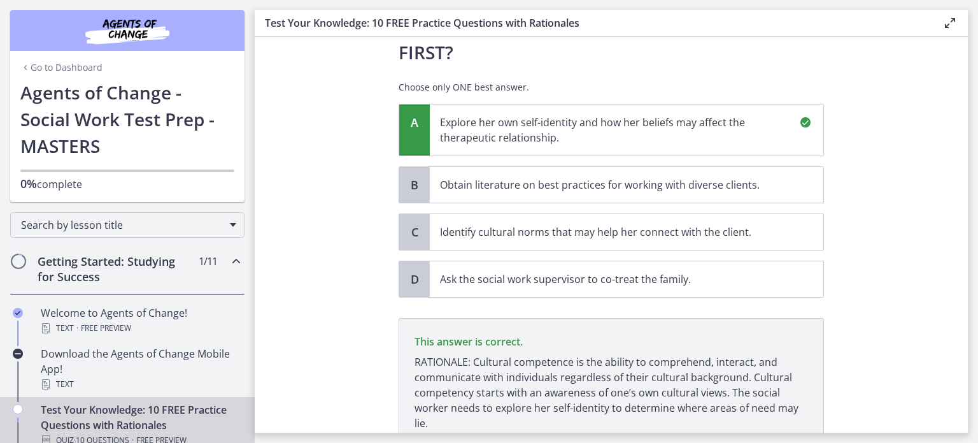
scroll to position [357, 0]
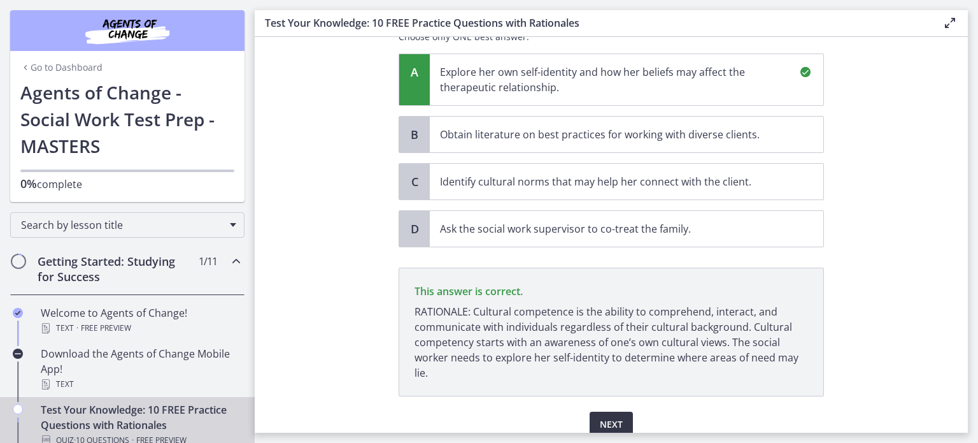
click at [600, 417] on span "Next" at bounding box center [611, 424] width 23 height 15
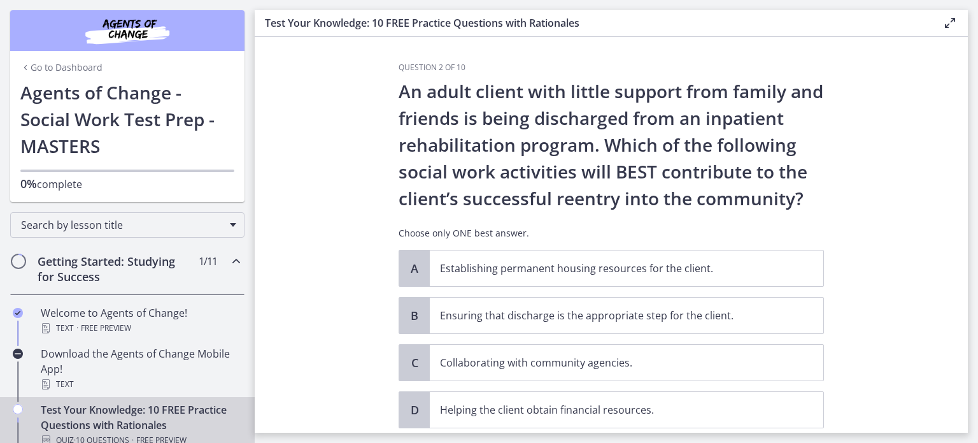
click at [978, 129] on main "Test Your Knowledge: 10 FREE Practice Questions with Rationales Enable fullscre…" at bounding box center [617, 221] width 724 height 443
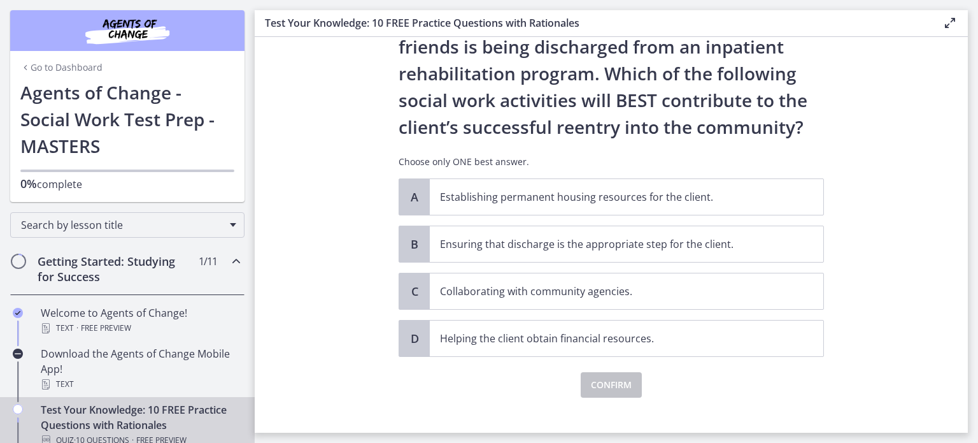
scroll to position [75, 0]
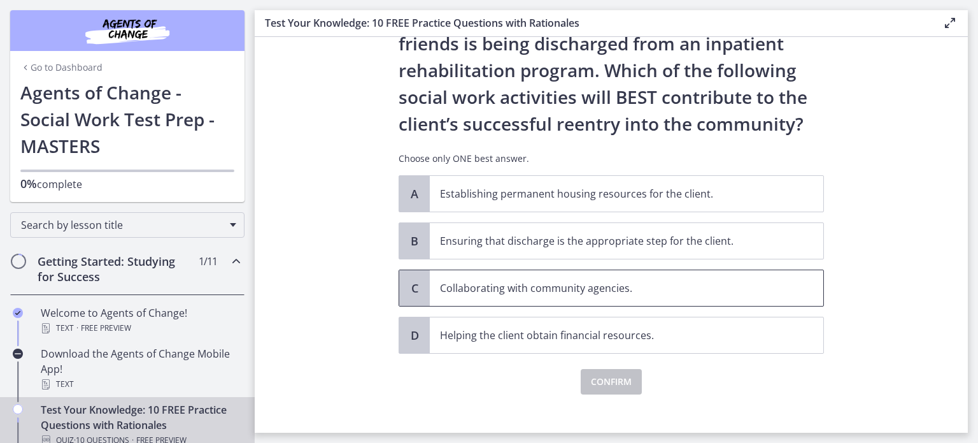
click at [664, 293] on p "Collaborating with community agencies." at bounding box center [614, 287] width 348 height 15
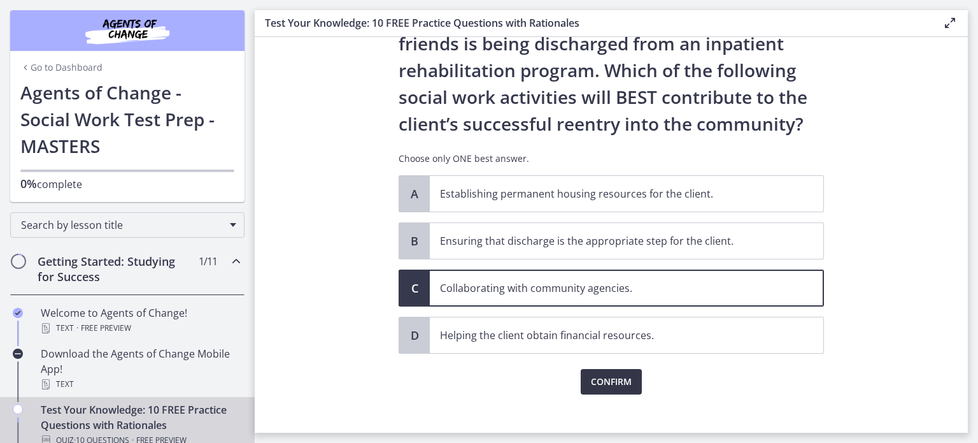
click at [617, 383] on span "Confirm" at bounding box center [611, 381] width 41 height 15
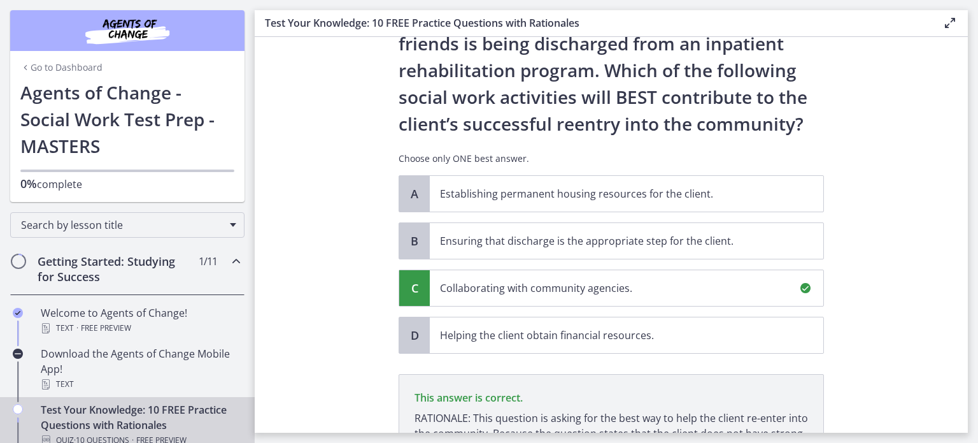
scroll to position [234, 0]
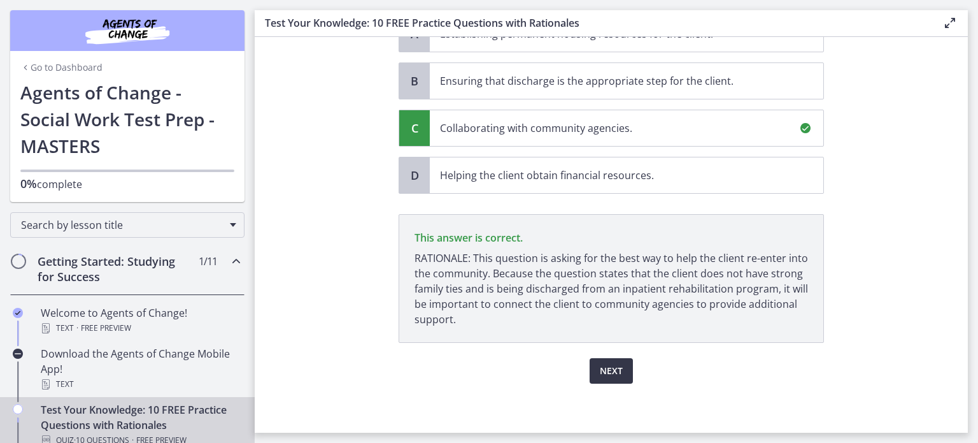
click at [607, 373] on span "Next" at bounding box center [611, 370] width 23 height 15
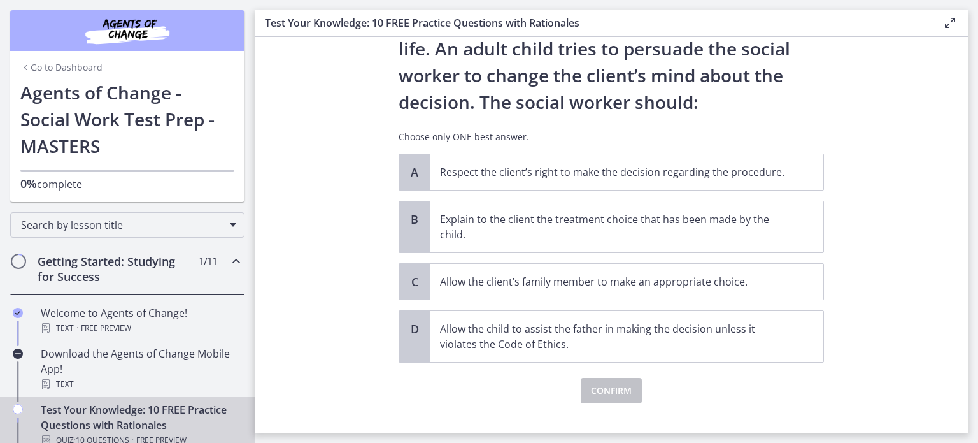
scroll to position [152, 0]
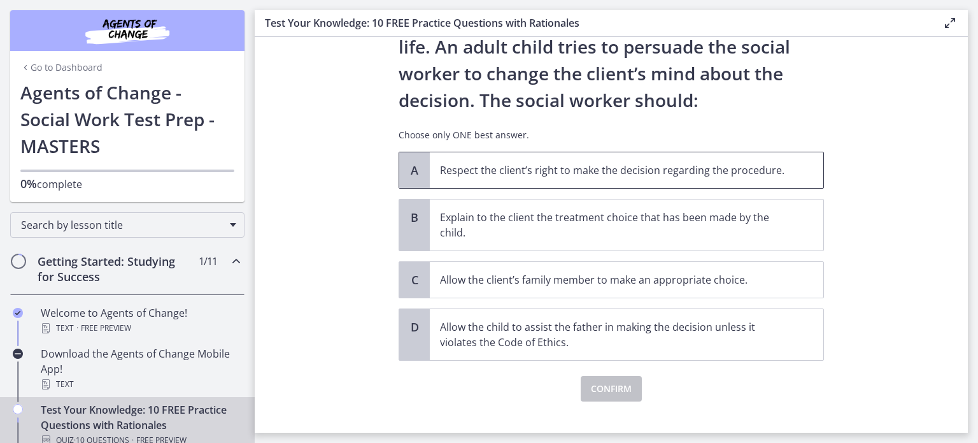
click at [742, 181] on span "Respect the client’s right to make the decision regarding the procedure." at bounding box center [627, 170] width 394 height 36
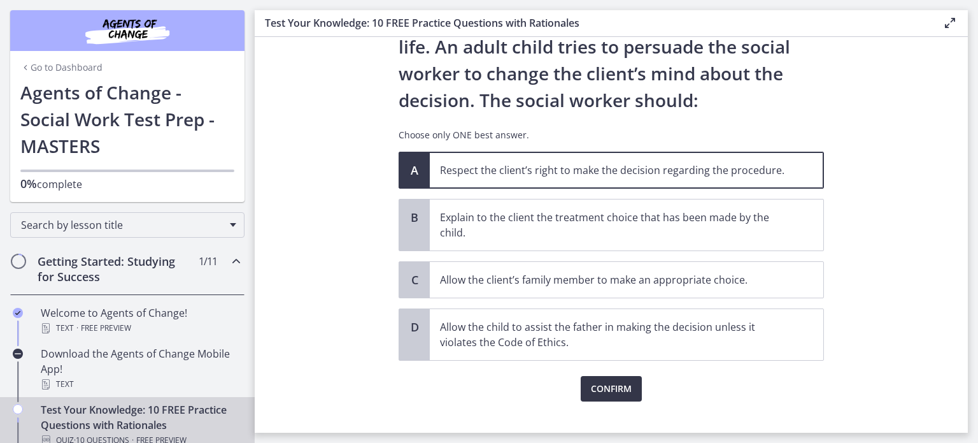
click at [624, 394] on span "Confirm" at bounding box center [611, 388] width 41 height 15
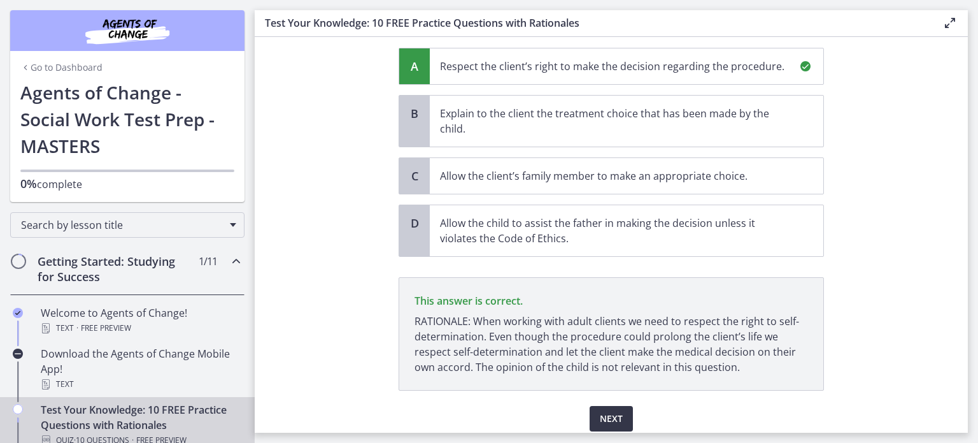
scroll to position [303, 0]
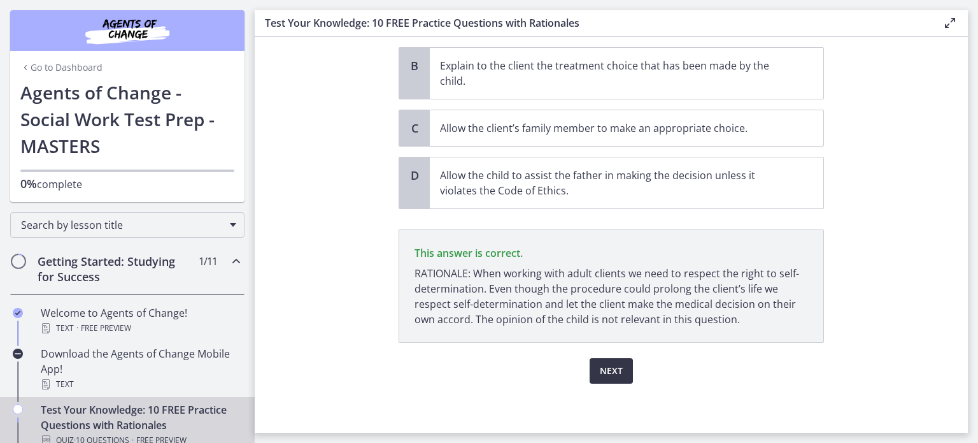
click at [619, 374] on button "Next" at bounding box center [611, 370] width 43 height 25
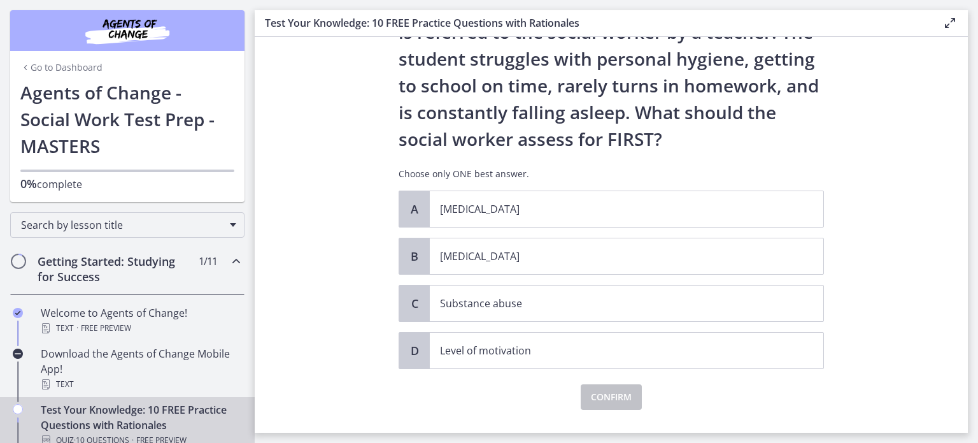
scroll to position [87, 0]
click at [734, 259] on p "[MEDICAL_DATA]" at bounding box center [614, 255] width 348 height 15
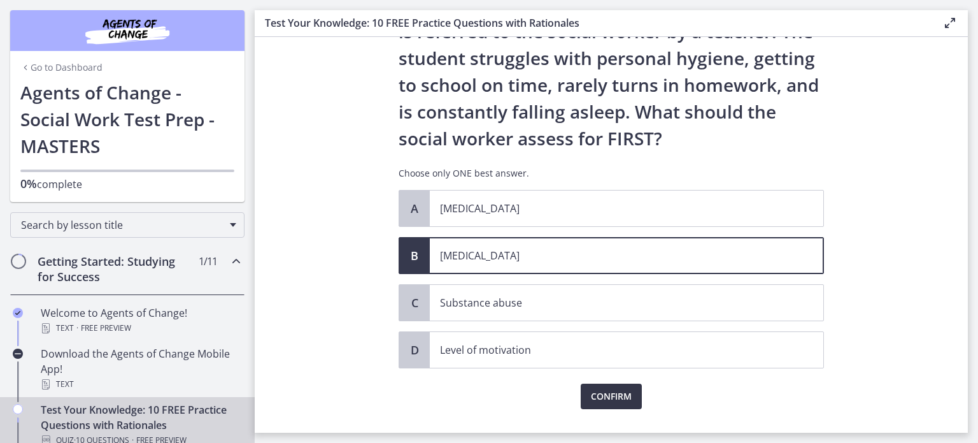
click at [618, 401] on span "Confirm" at bounding box center [611, 396] width 41 height 15
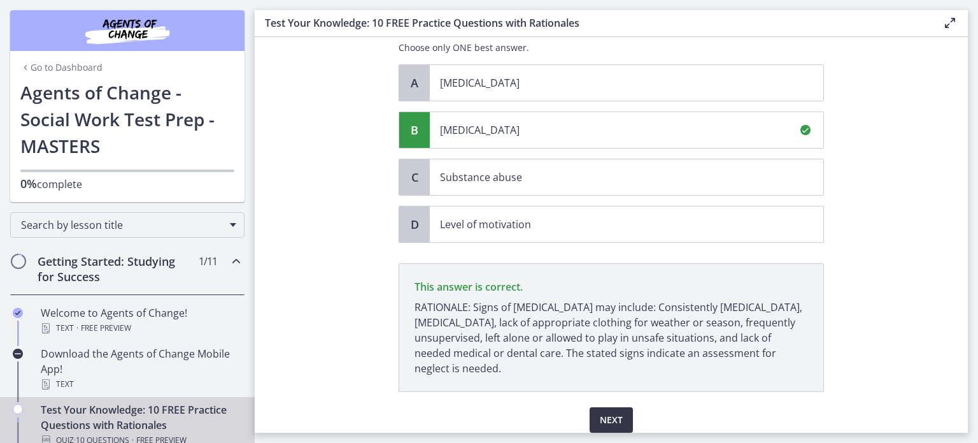
scroll to position [261, 0]
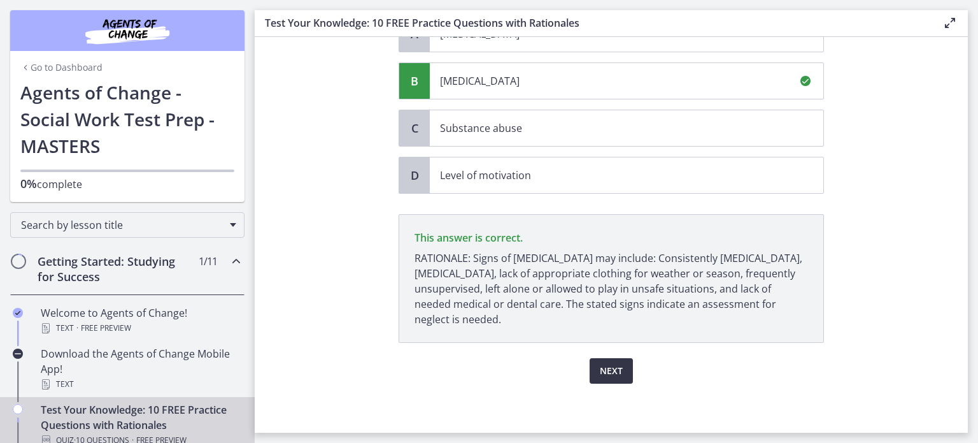
click at [617, 377] on button "Next" at bounding box center [611, 370] width 43 height 25
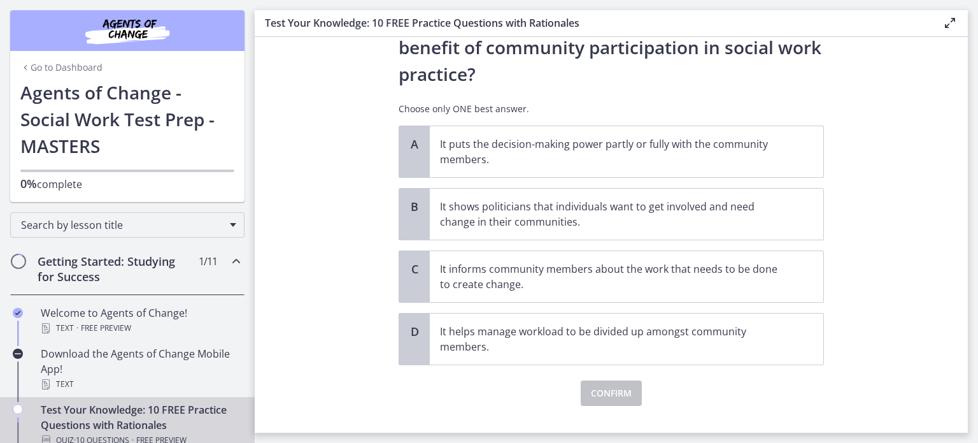
scroll to position [71, 0]
click at [729, 166] on span "It puts the decision-making power partly or fully with the community members." at bounding box center [627, 150] width 394 height 51
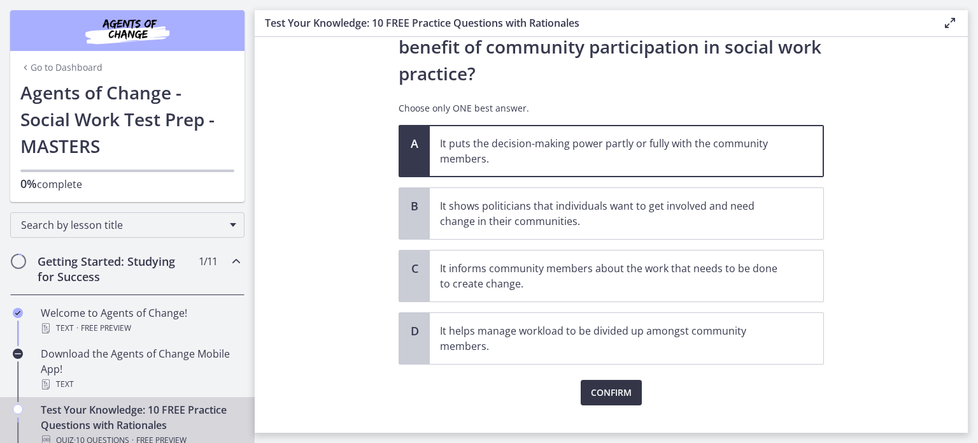
click at [627, 400] on button "Confirm" at bounding box center [611, 392] width 61 height 25
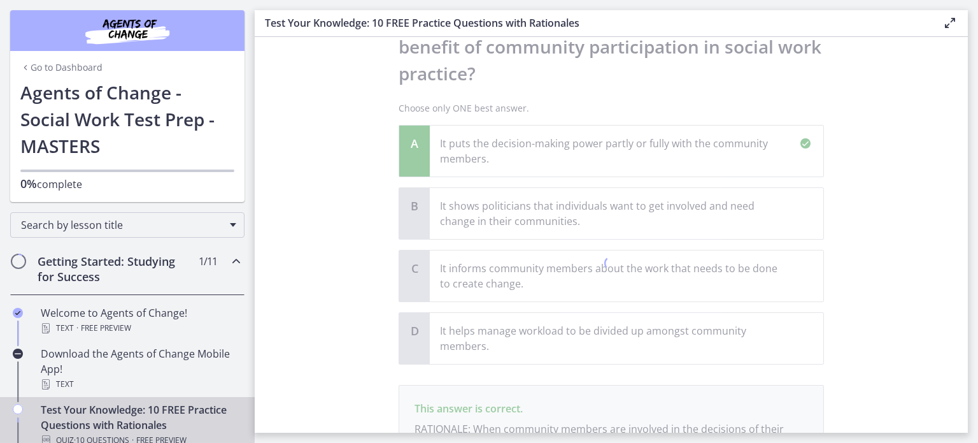
scroll to position [227, 0]
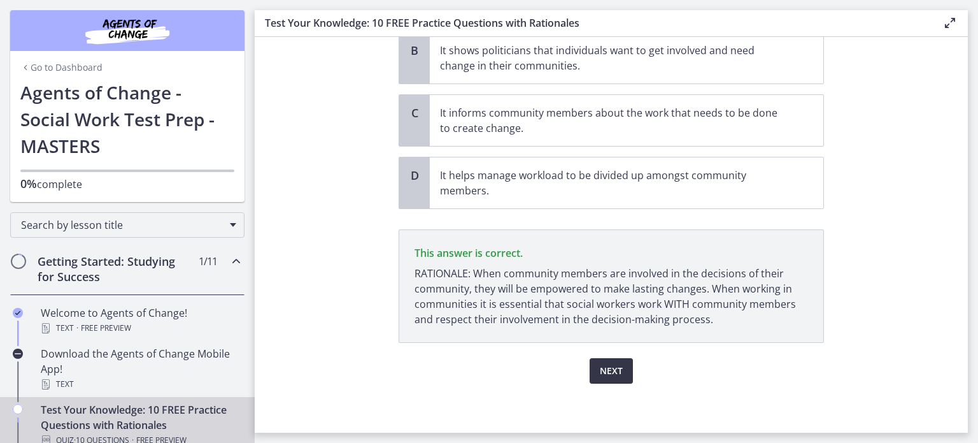
click at [620, 373] on button "Next" at bounding box center [611, 370] width 43 height 25
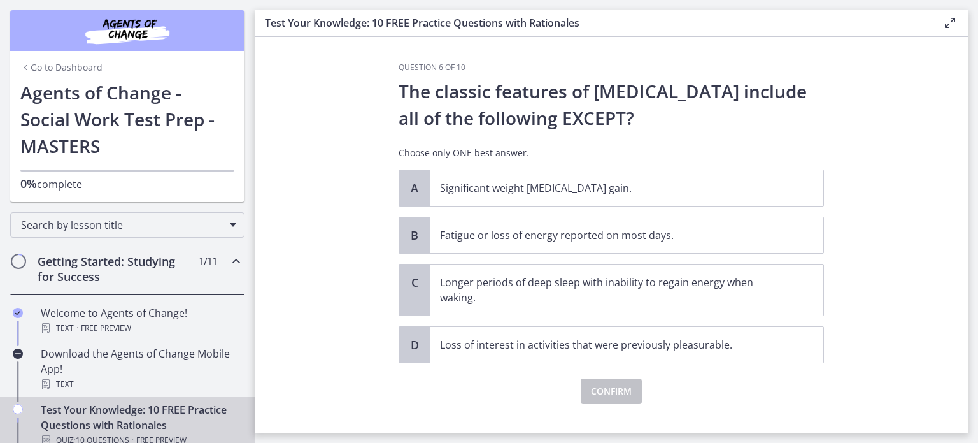
scroll to position [20, 0]
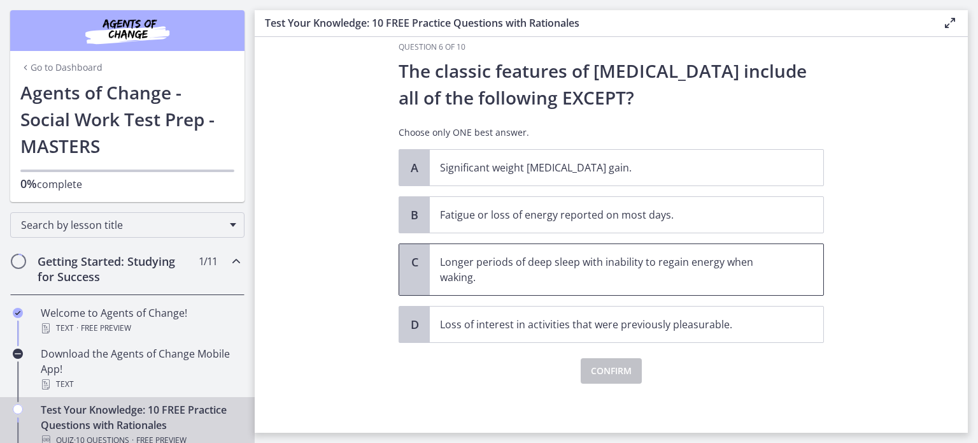
click at [722, 280] on p "Longer periods of deep sleep with inability to regain energy when waking." at bounding box center [614, 269] width 348 height 31
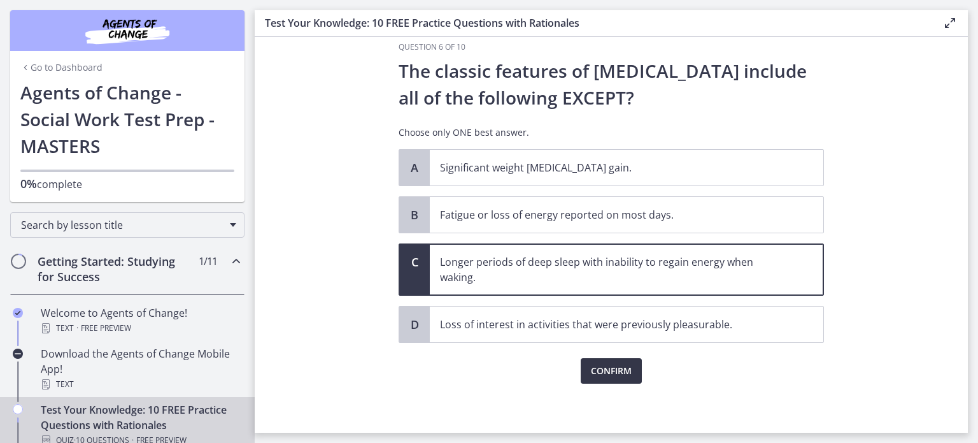
click at [620, 379] on button "Confirm" at bounding box center [611, 370] width 61 height 25
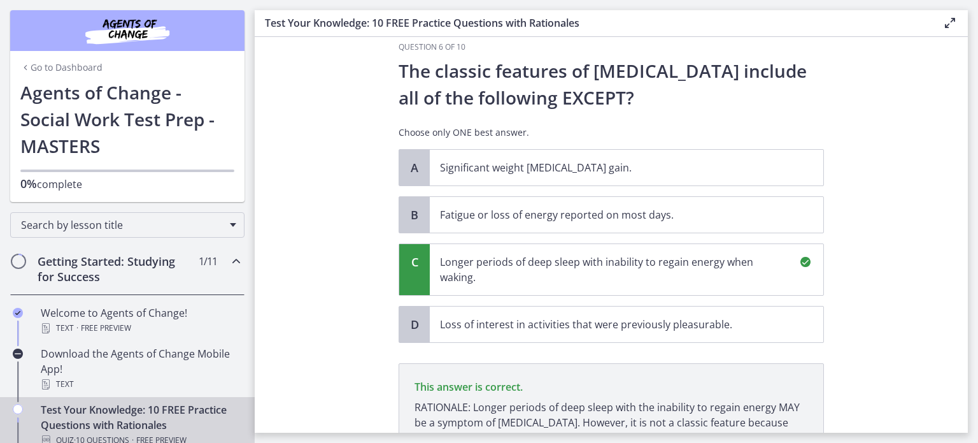
scroll to position [169, 0]
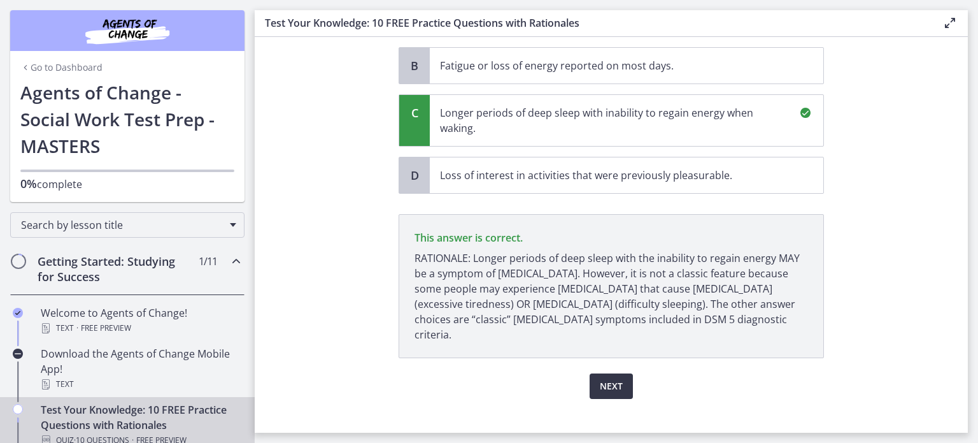
click at [616, 378] on span "Next" at bounding box center [611, 385] width 23 height 15
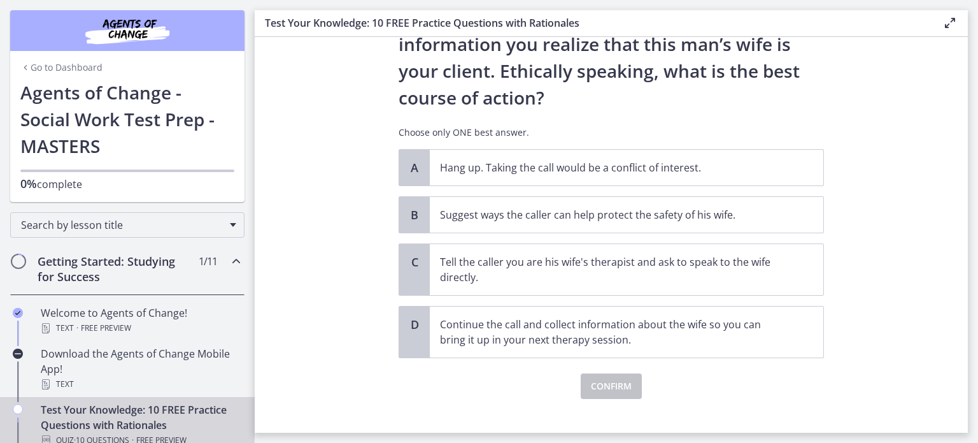
scroll to position [196, 0]
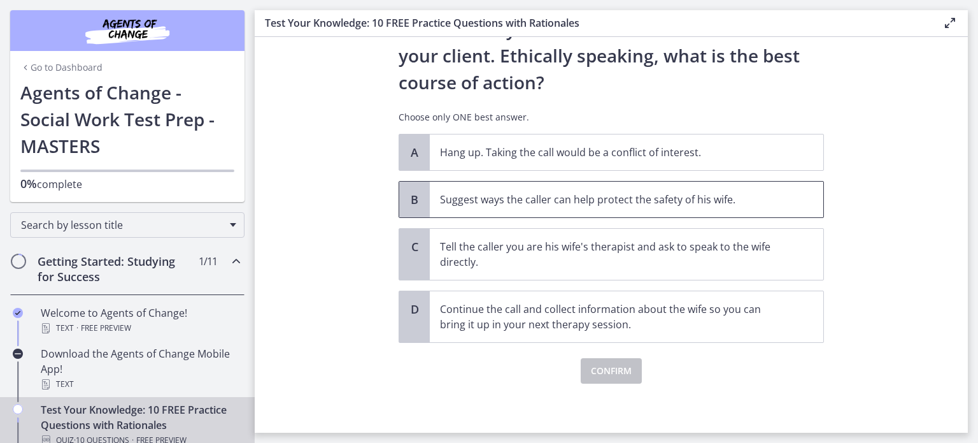
click at [730, 201] on p "Suggest ways the caller can help protect the safety of his wife." at bounding box center [614, 199] width 348 height 15
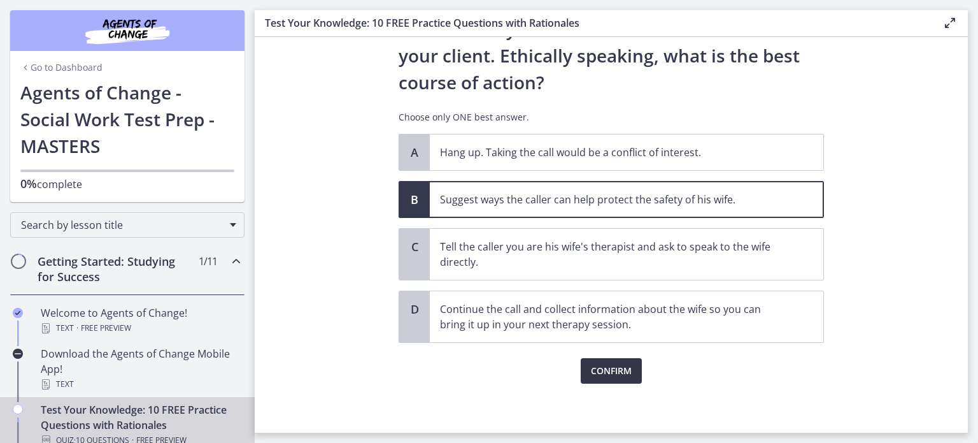
click at [625, 377] on button "Confirm" at bounding box center [611, 370] width 61 height 25
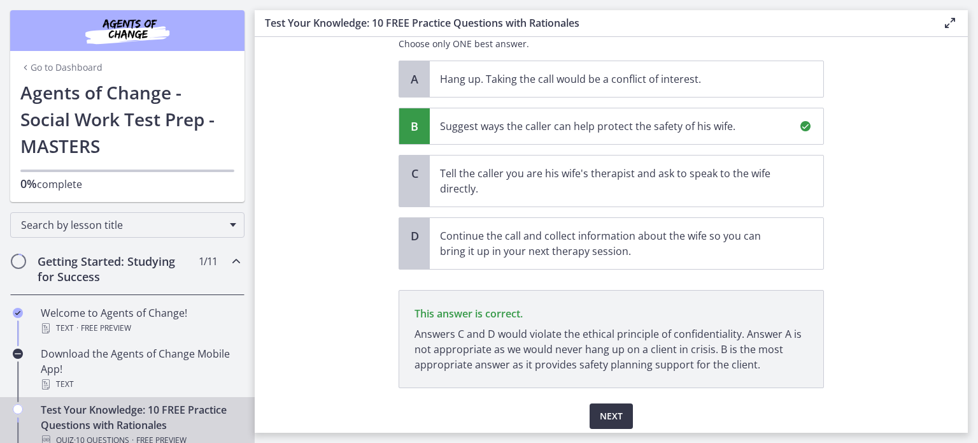
scroll to position [315, 0]
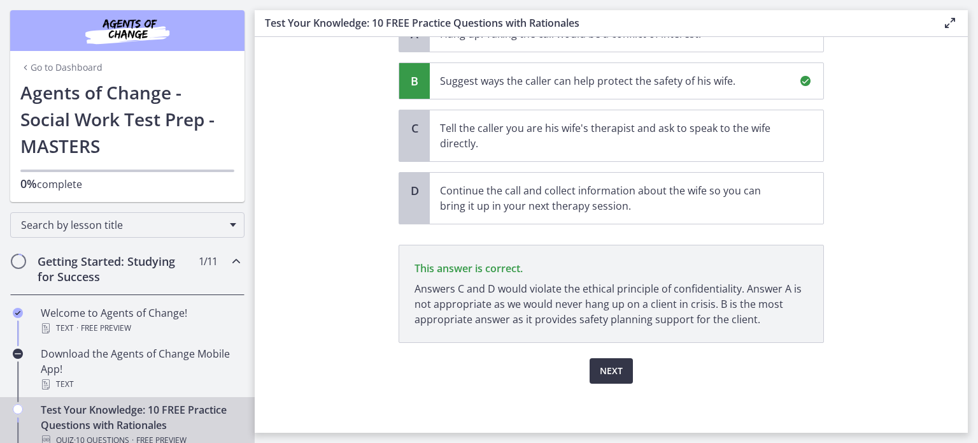
click at [618, 371] on button "Next" at bounding box center [611, 370] width 43 height 25
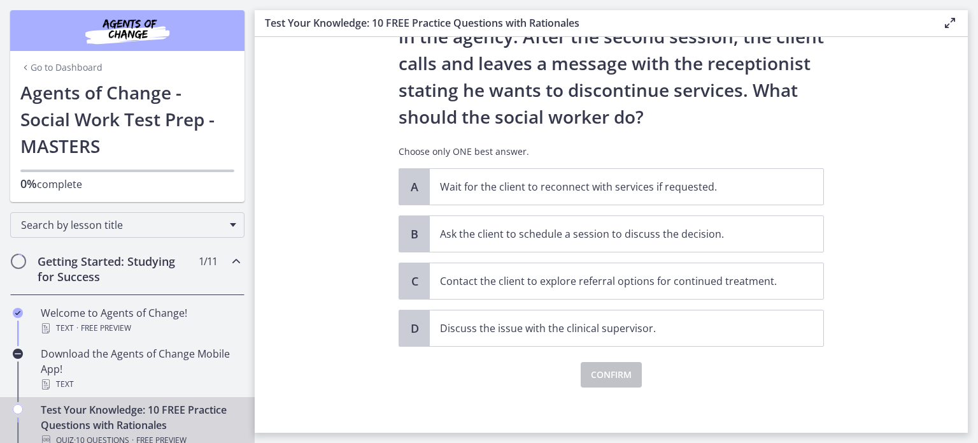
scroll to position [140, 0]
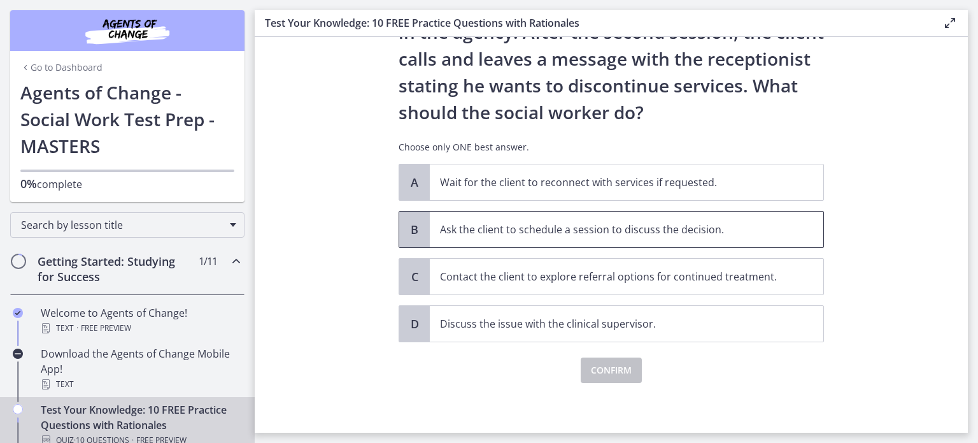
click at [683, 231] on p "Ask the client to schedule a session to discuss the decision." at bounding box center [614, 229] width 348 height 15
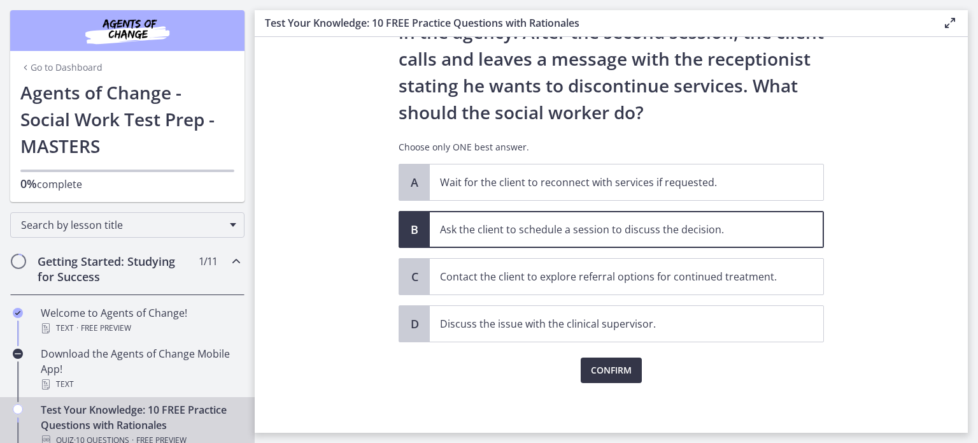
click at [622, 373] on span "Confirm" at bounding box center [611, 369] width 41 height 15
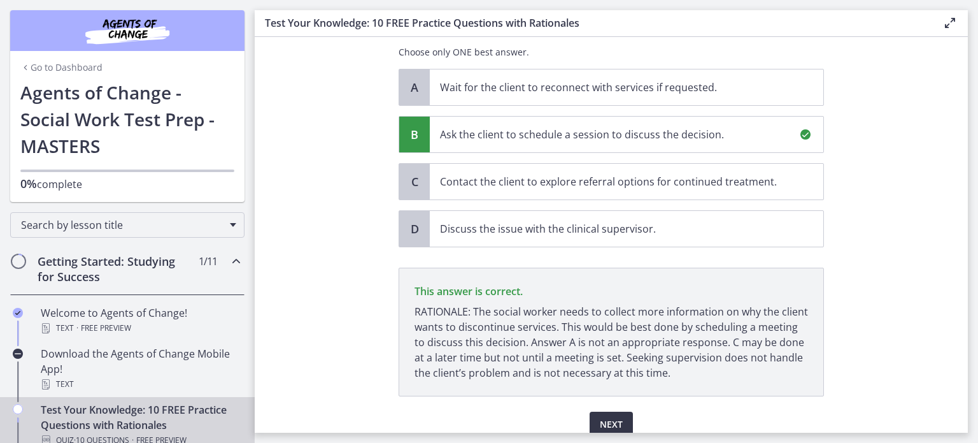
scroll to position [288, 0]
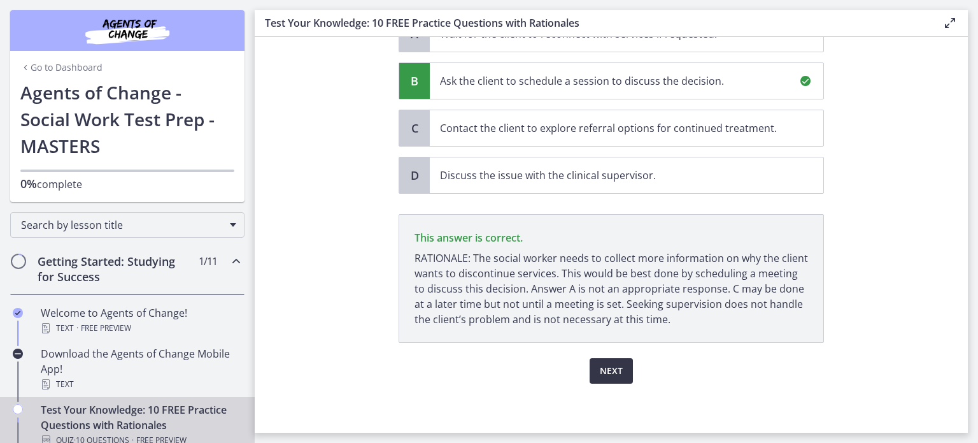
click at [619, 374] on button "Next" at bounding box center [611, 370] width 43 height 25
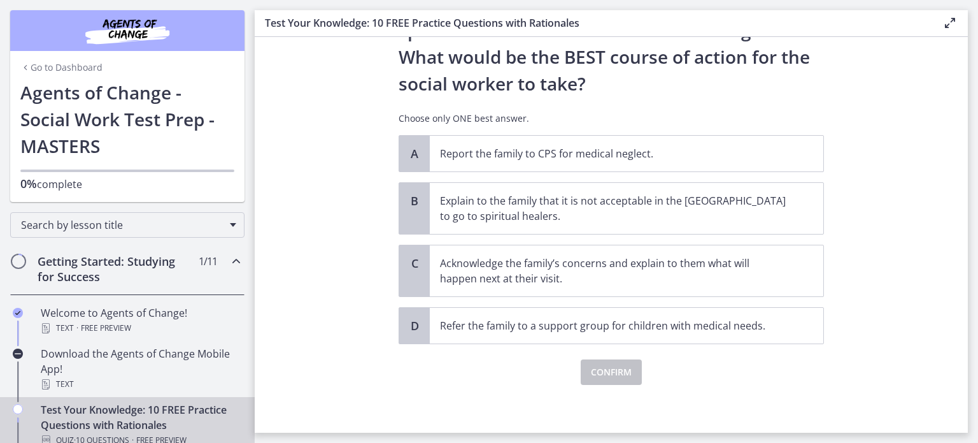
scroll to position [277, 0]
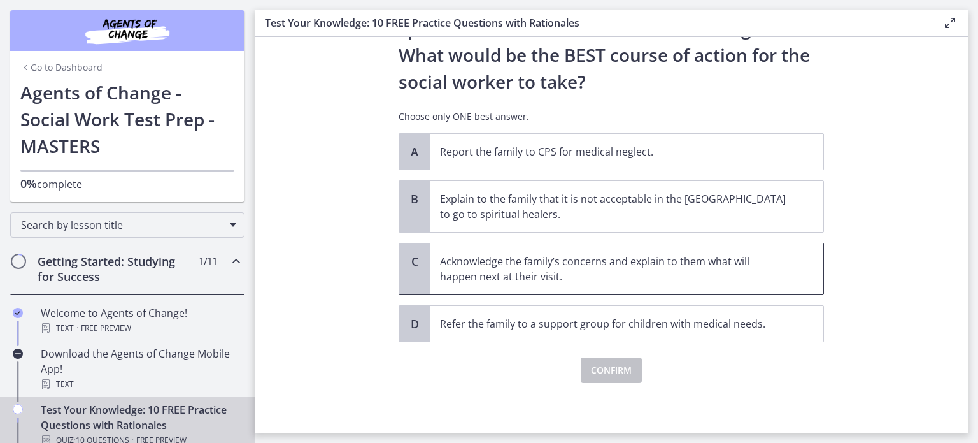
click at [734, 276] on p "Acknowledge the family’s concerns and explain to them what will happen next at …" at bounding box center [614, 269] width 348 height 31
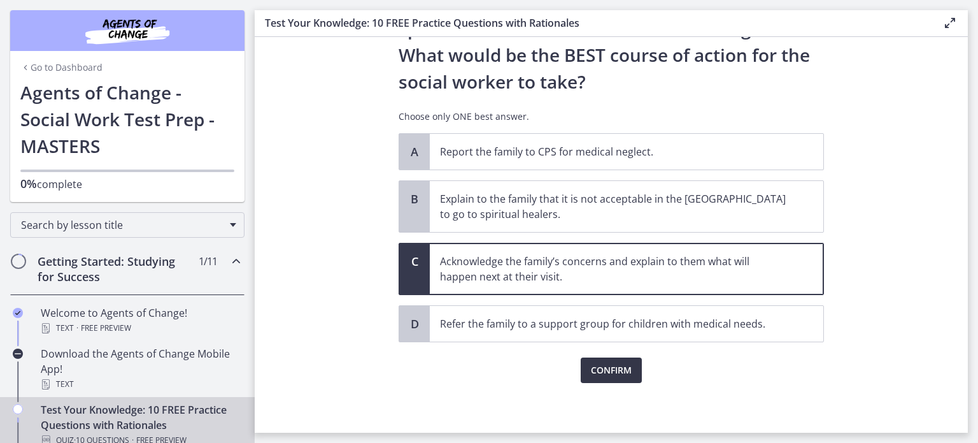
click at [620, 378] on button "Confirm" at bounding box center [611, 369] width 61 height 25
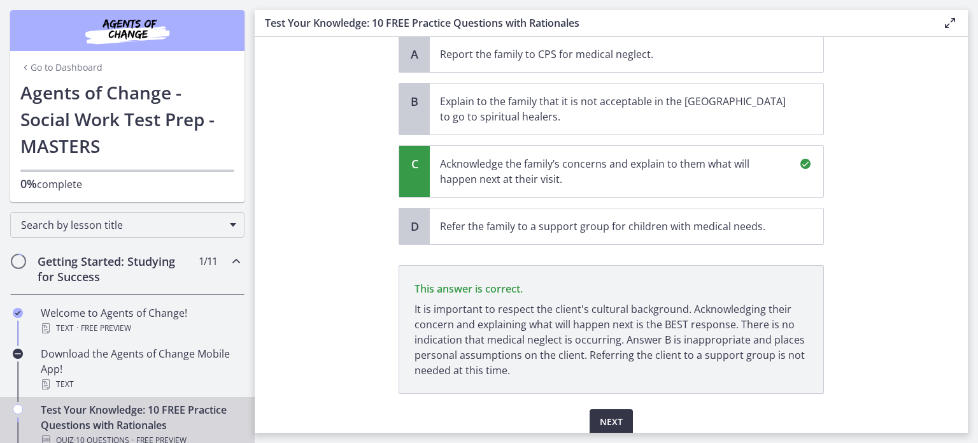
scroll to position [426, 0]
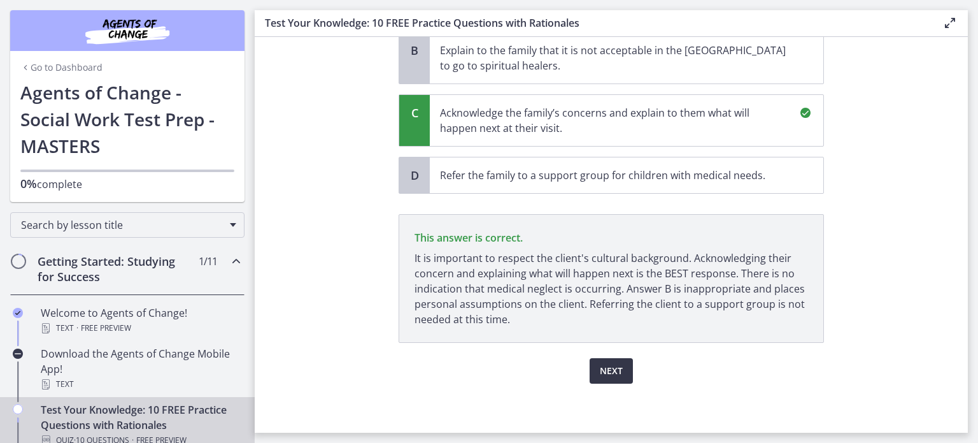
click at [617, 372] on span "Next" at bounding box center [611, 370] width 23 height 15
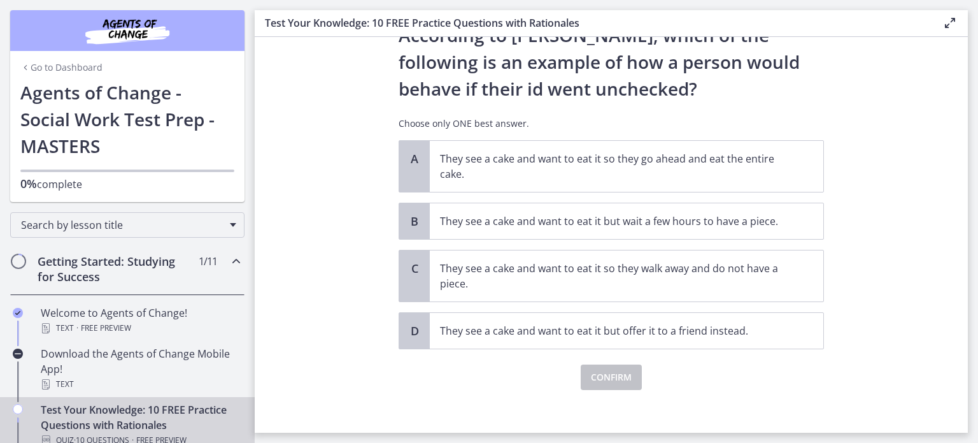
scroll to position [58, 0]
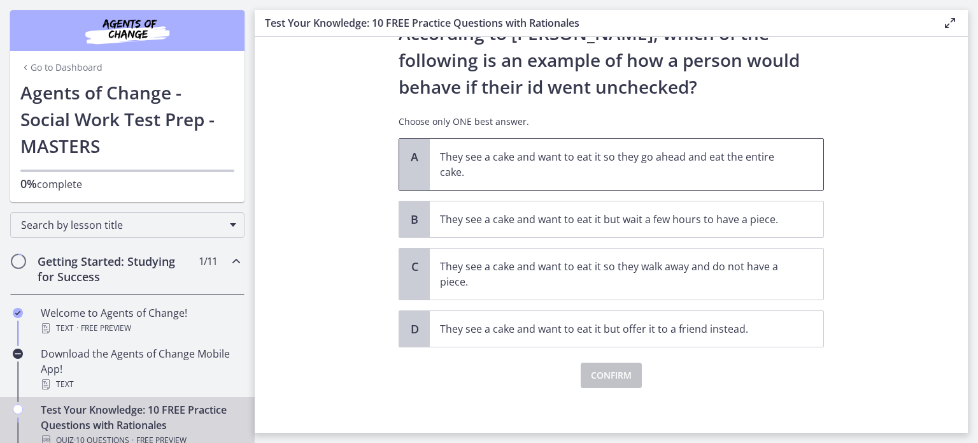
click at [736, 176] on p "They see a cake and want to eat it so they go ahead and eat the entire cake." at bounding box center [614, 164] width 348 height 31
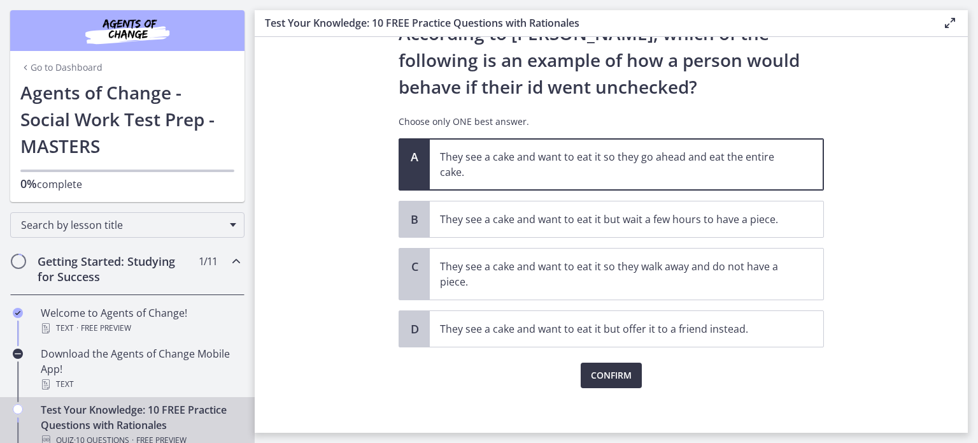
click at [622, 384] on button "Confirm" at bounding box center [611, 374] width 61 height 25
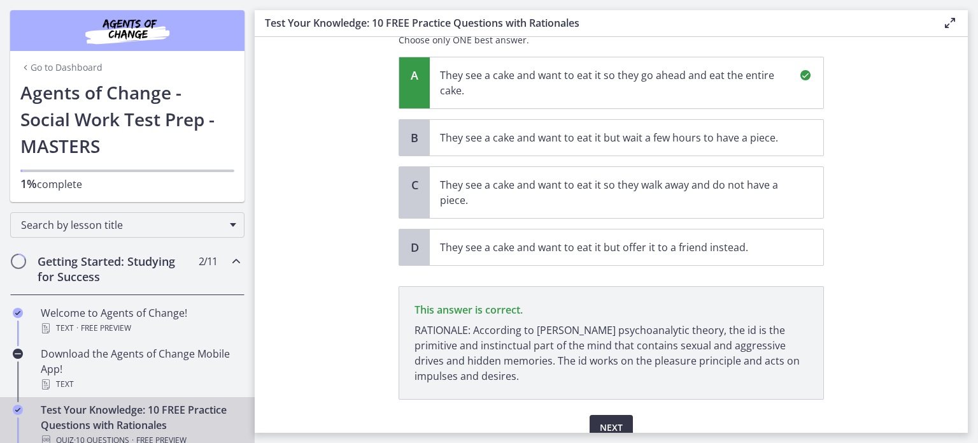
scroll to position [196, 0]
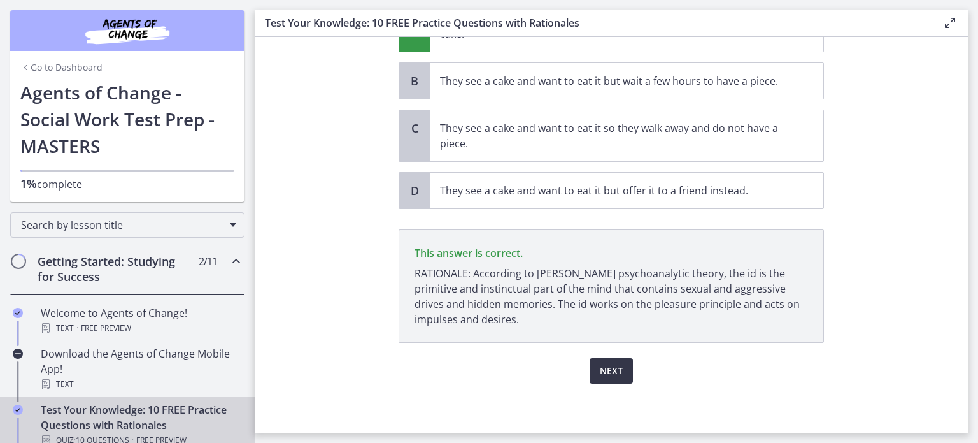
click at [620, 373] on button "Next" at bounding box center [611, 370] width 43 height 25
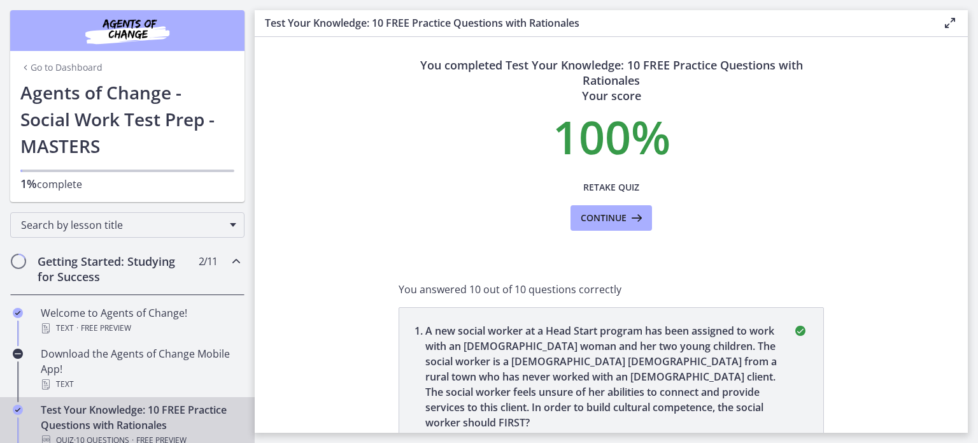
scroll to position [4, 0]
click at [606, 229] on button "Continue" at bounding box center [612, 218] width 82 height 25
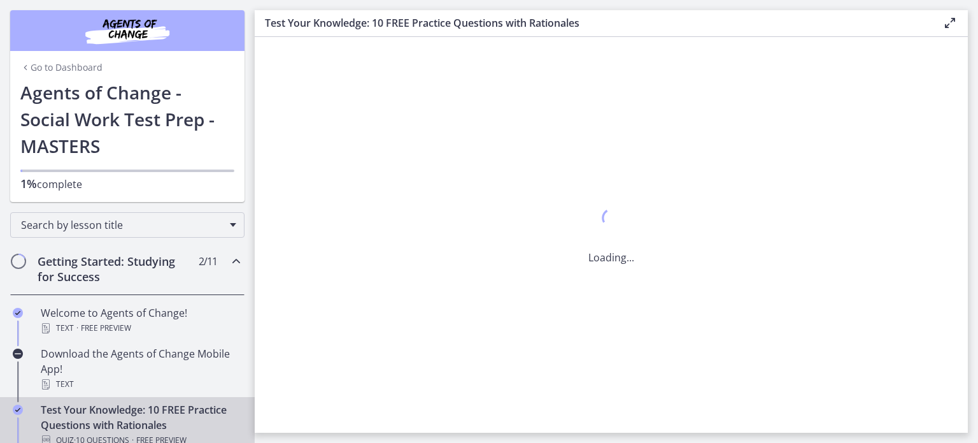
scroll to position [0, 0]
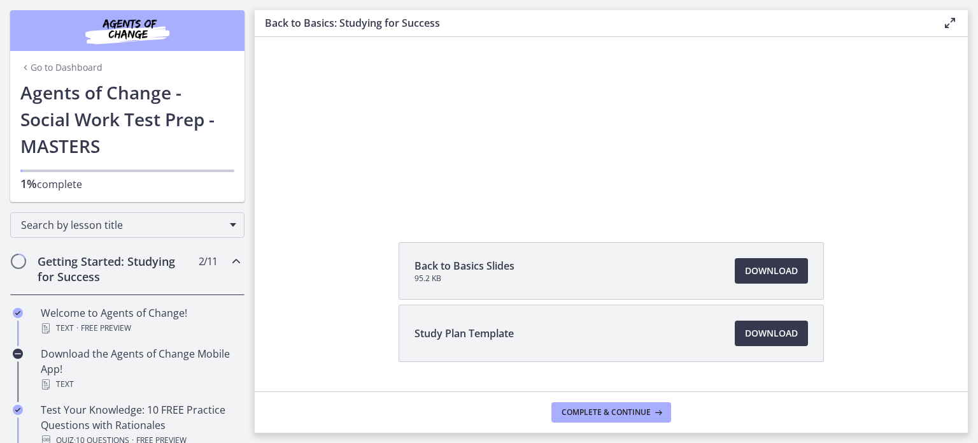
scroll to position [135, 0]
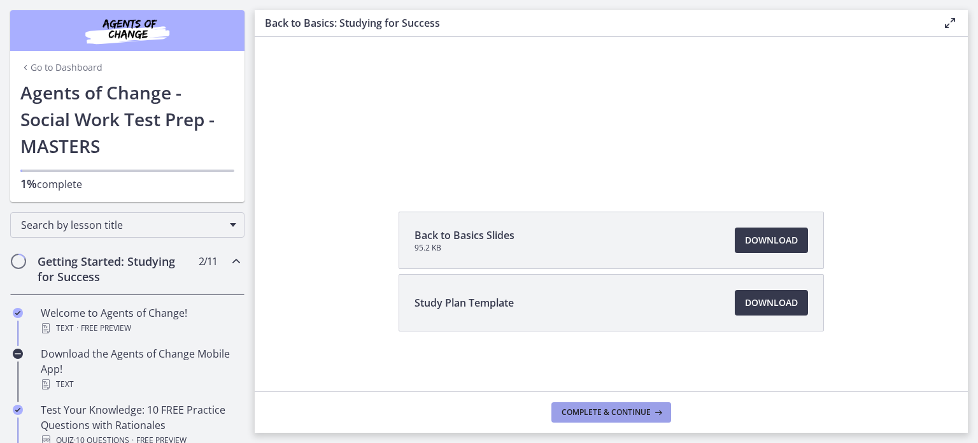
click at [637, 417] on button "Complete & continue" at bounding box center [612, 412] width 120 height 20
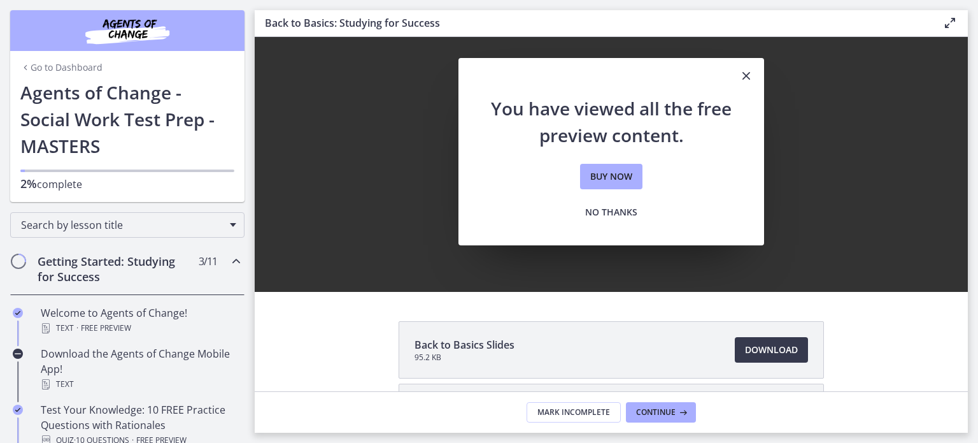
scroll to position [0, 0]
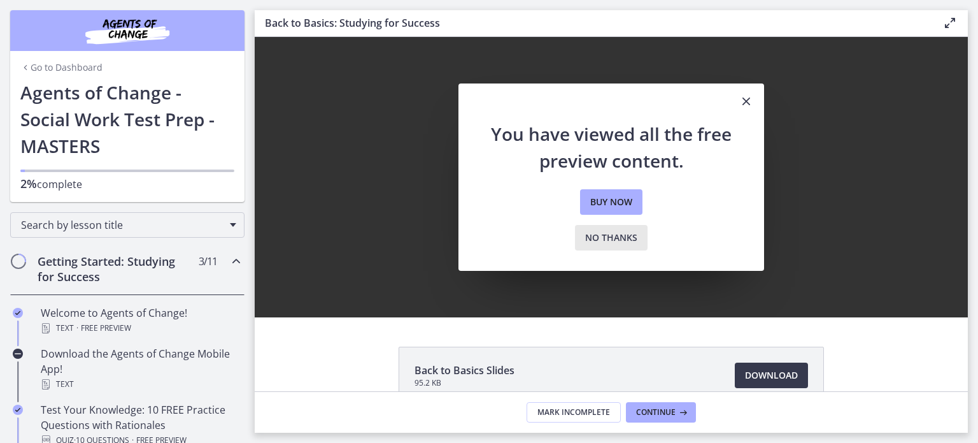
click at [605, 247] on button "No thanks" at bounding box center [611, 237] width 73 height 25
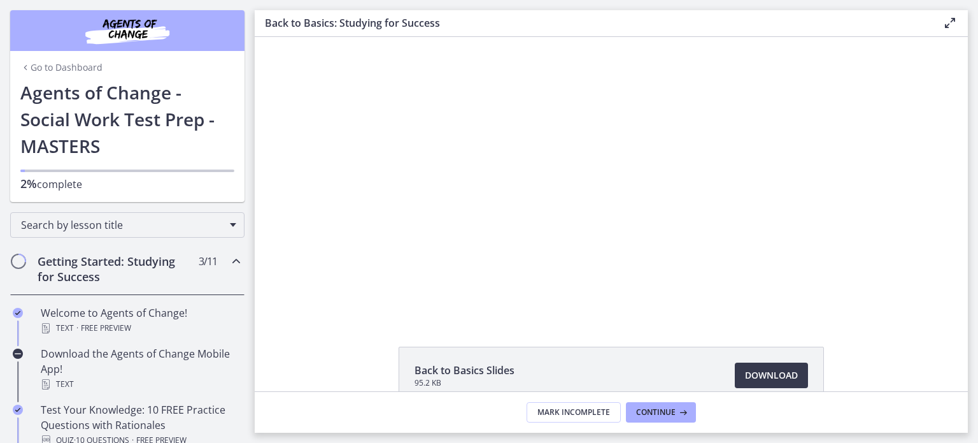
click at [680, 179] on div at bounding box center [611, 177] width 498 height 280
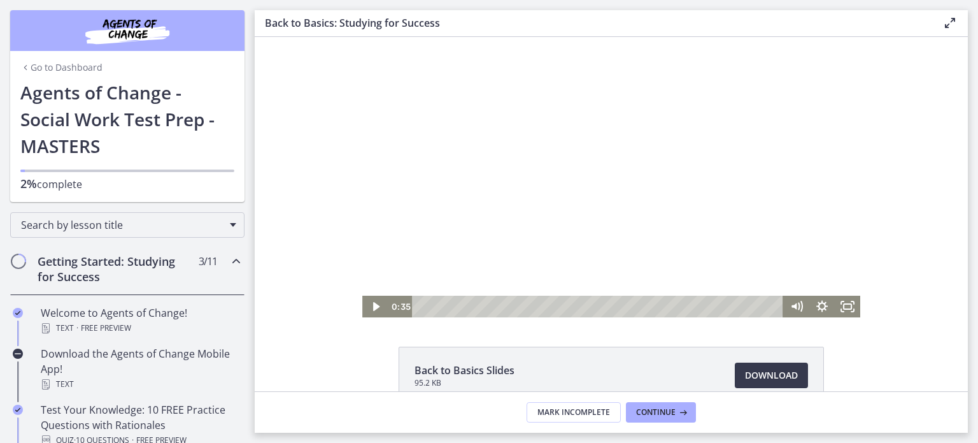
click at [655, 186] on div at bounding box center [611, 177] width 498 height 280
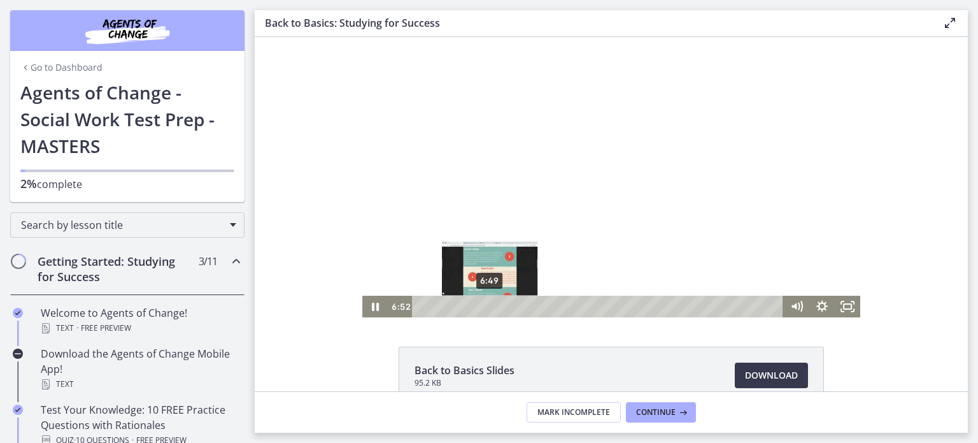
click at [466, 307] on div "6:49" at bounding box center [600, 307] width 356 height 22
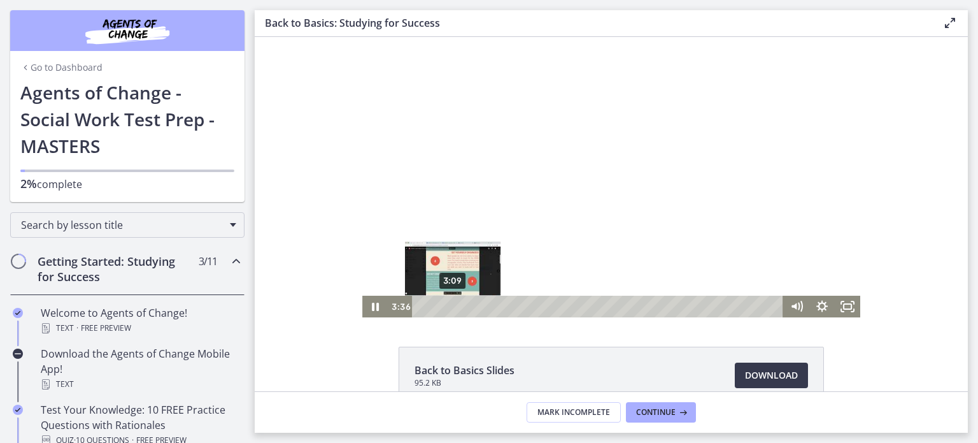
click at [469, 304] on div "3:09" at bounding box center [600, 307] width 356 height 22
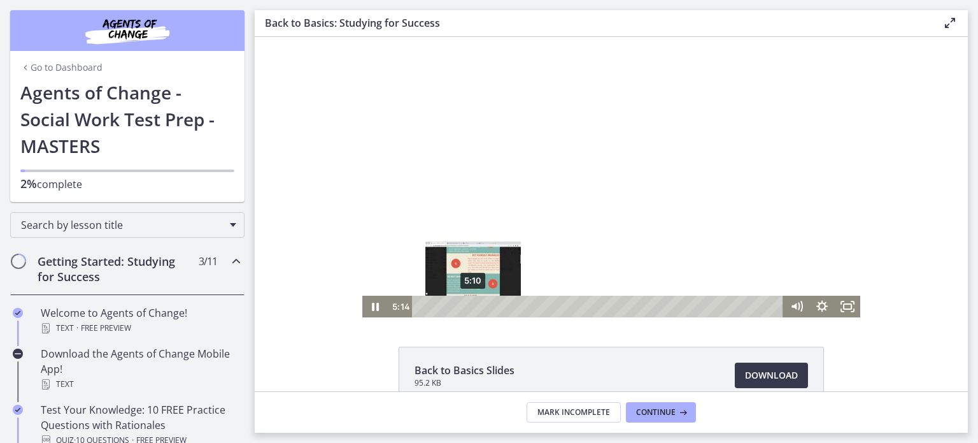
click at [492, 303] on div "5:10" at bounding box center [600, 307] width 356 height 22
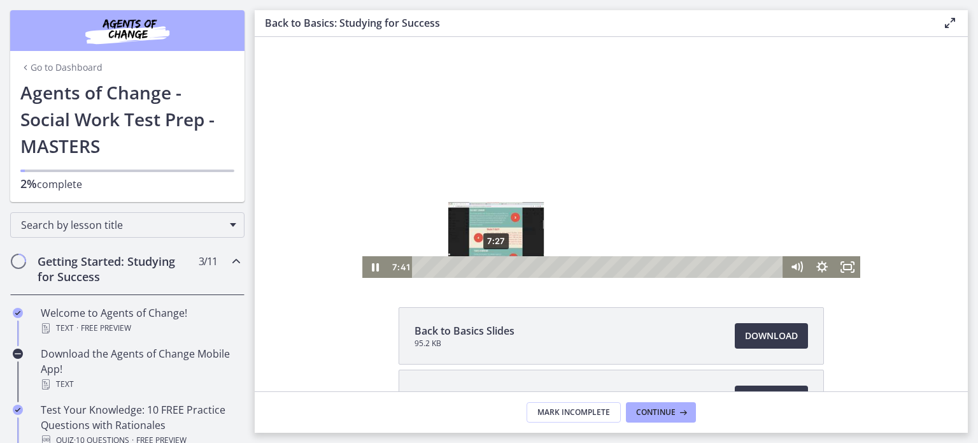
scroll to position [40, 0]
click at [515, 268] on div "7:27" at bounding box center [600, 266] width 356 height 22
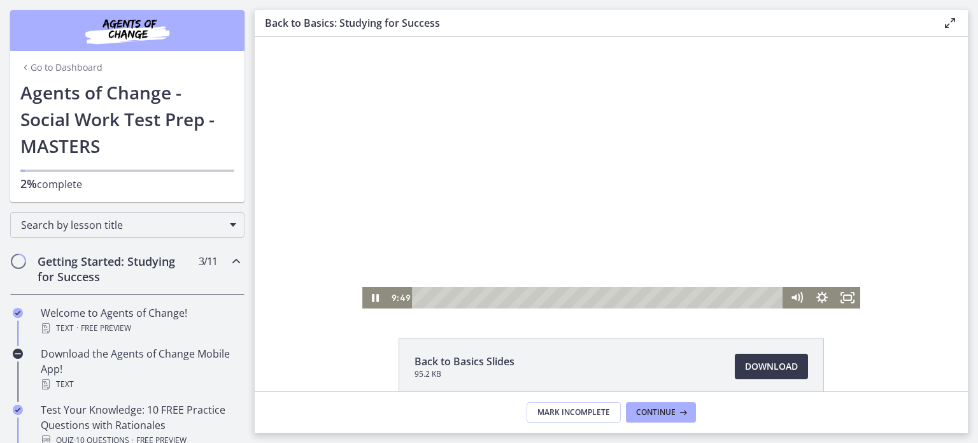
scroll to position [0, 0]
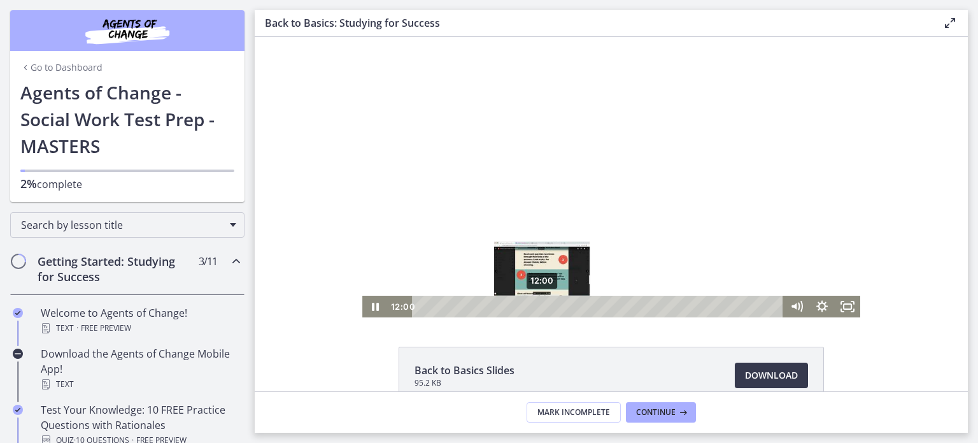
click at [538, 306] on div "12:00" at bounding box center [600, 307] width 356 height 22
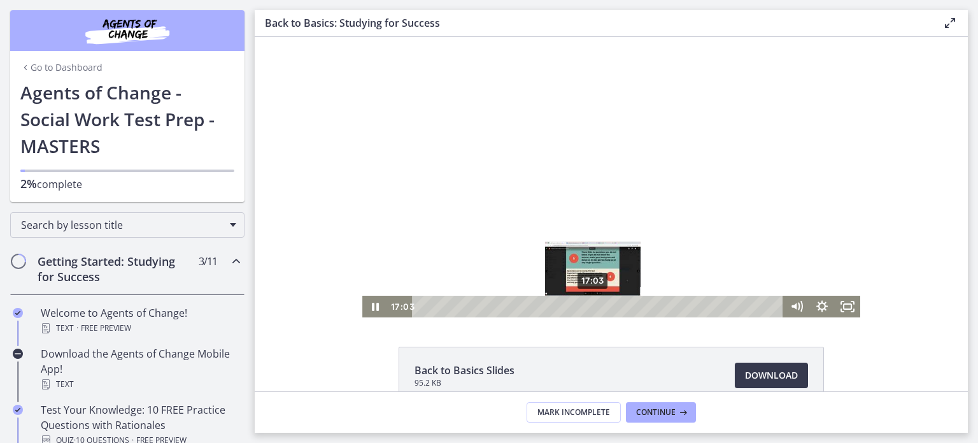
click at [589, 306] on div "17:03" at bounding box center [600, 307] width 356 height 22
click at [596, 303] on div "17:45" at bounding box center [600, 307] width 356 height 22
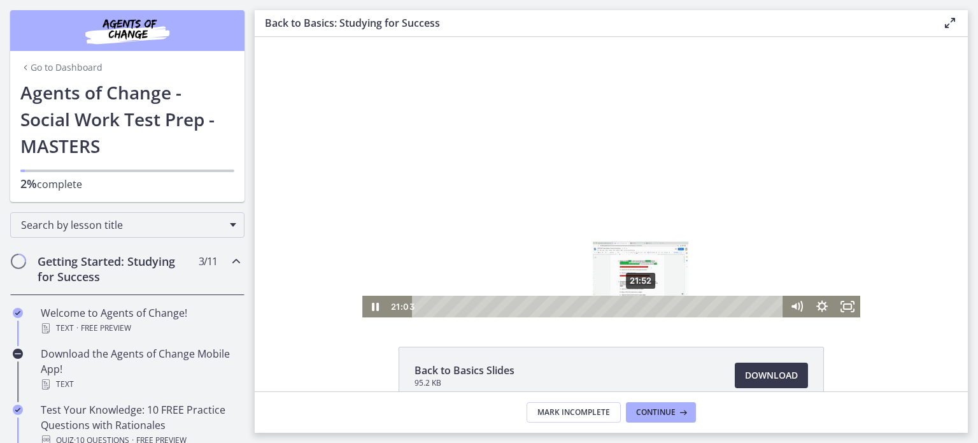
click at [637, 305] on div "21:52" at bounding box center [600, 307] width 356 height 22
click at [643, 303] on div "22:30" at bounding box center [600, 307] width 356 height 22
click at [638, 303] on div "21:56" at bounding box center [600, 307] width 356 height 22
click at [647, 303] on div "22:52" at bounding box center [600, 307] width 356 height 22
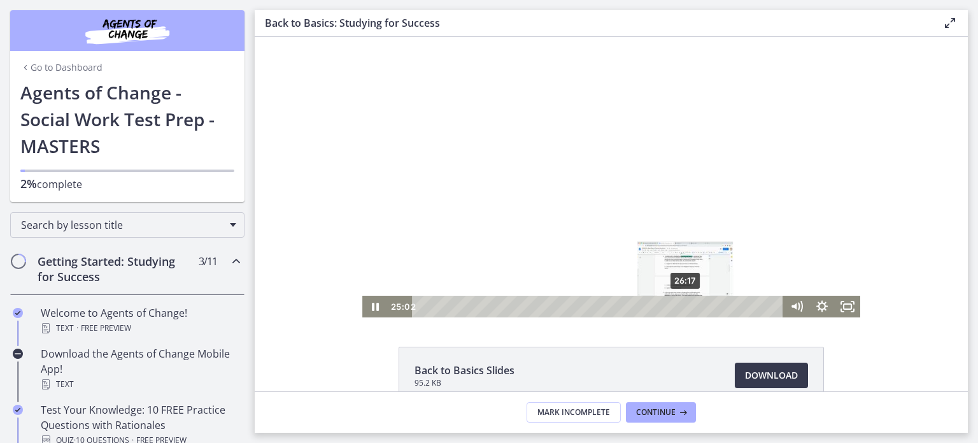
click at [682, 304] on div "26:17" at bounding box center [600, 307] width 356 height 22
click at [695, 309] on div "27:37" at bounding box center [600, 307] width 356 height 22
click at [710, 307] on div "29:04" at bounding box center [600, 307] width 356 height 22
click at [373, 304] on icon "Pause" at bounding box center [375, 307] width 7 height 8
click at [367, 309] on icon "Play Video" at bounding box center [375, 307] width 25 height 22
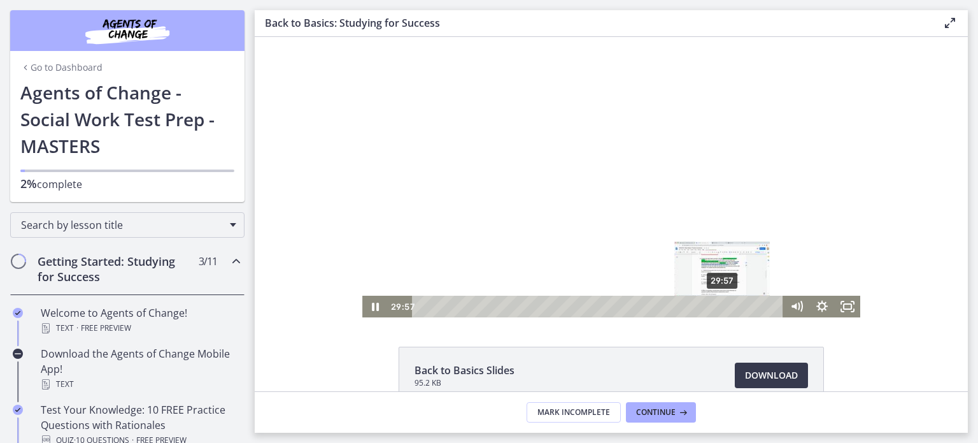
click at [719, 303] on div "29:57" at bounding box center [600, 307] width 356 height 22
click at [721, 307] on div "Playbar" at bounding box center [722, 306] width 7 height 7
click at [369, 311] on icon "Pause" at bounding box center [375, 307] width 31 height 26
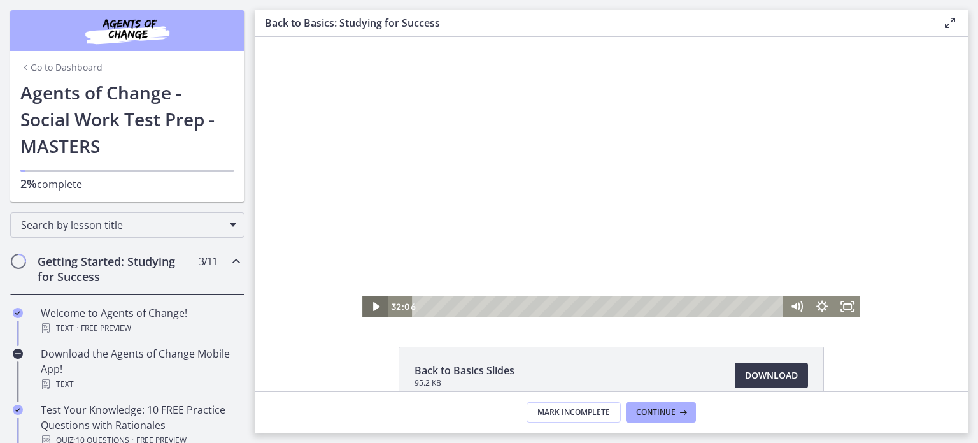
click at [373, 308] on icon "Play Video" at bounding box center [376, 306] width 6 height 9
click at [750, 307] on div "33:03" at bounding box center [600, 307] width 356 height 22
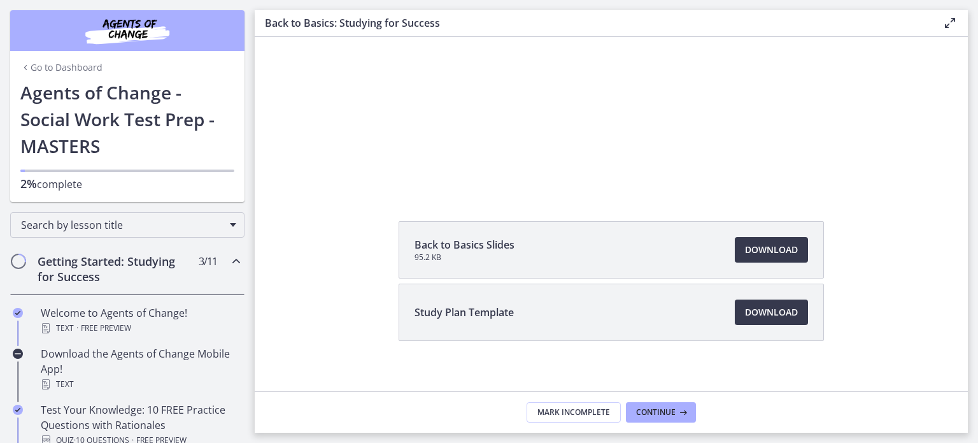
scroll to position [127, 0]
click at [667, 415] on span "Continue" at bounding box center [655, 412] width 39 height 10
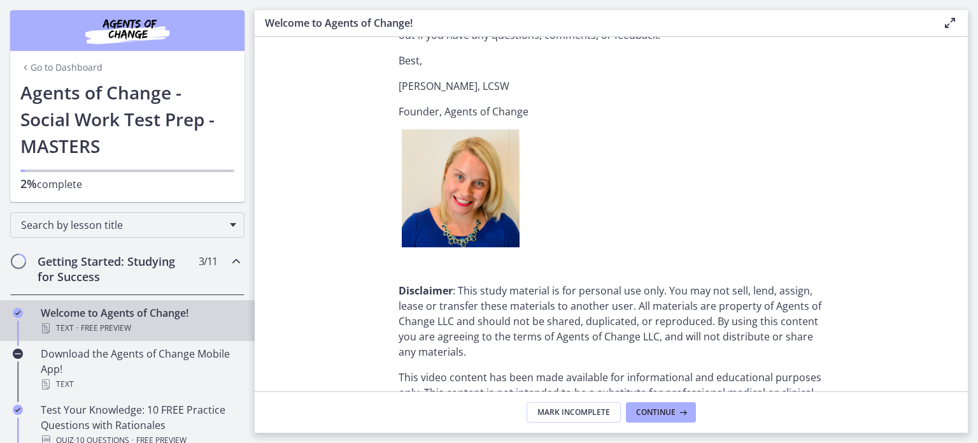
scroll to position [1641, 0]
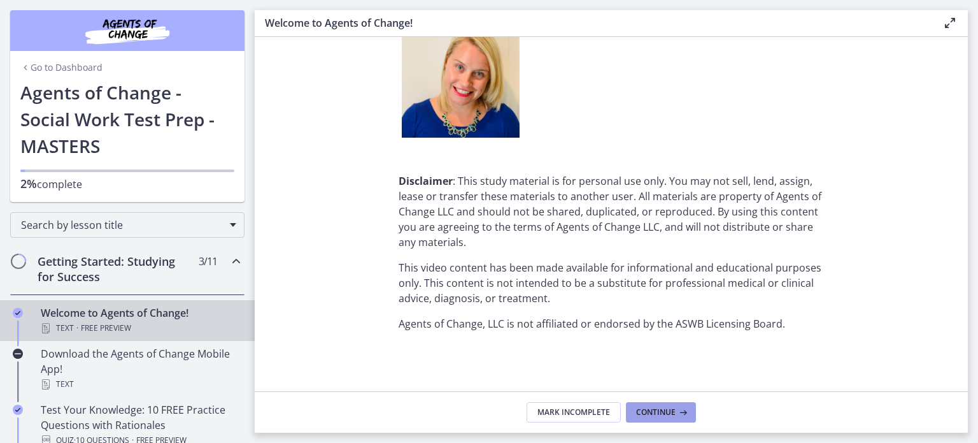
click at [684, 406] on button "Continue" at bounding box center [661, 412] width 70 height 20
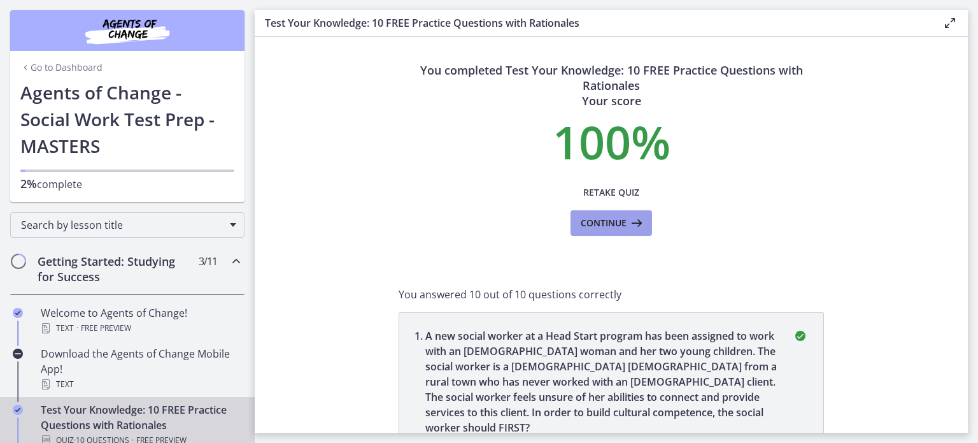
click at [606, 222] on span "Continue" at bounding box center [604, 222] width 46 height 15
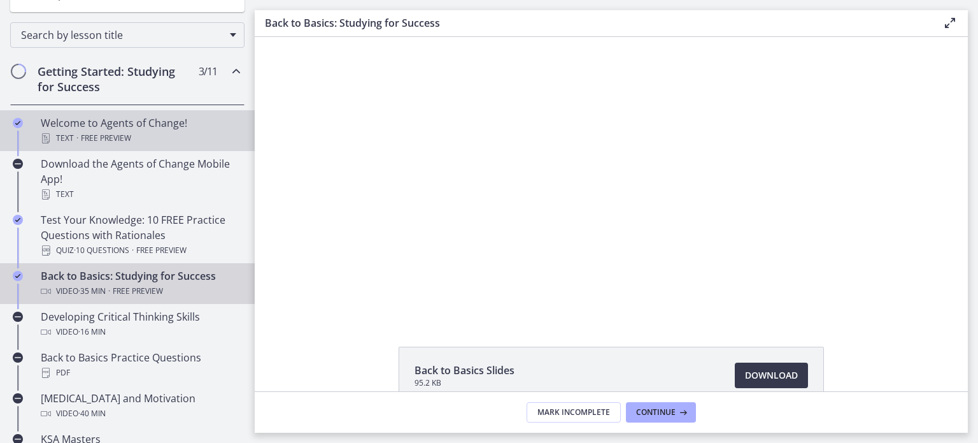
scroll to position [191, 0]
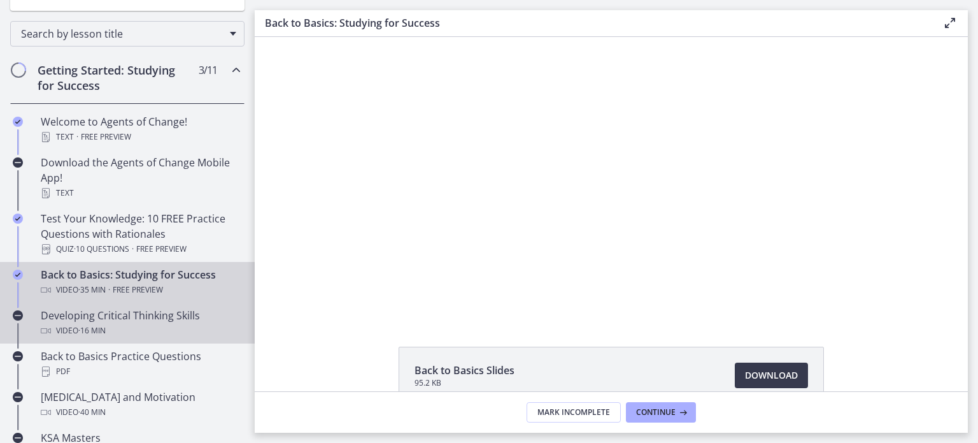
click at [131, 314] on div "Developing Critical Thinking Skills Video · 16 min" at bounding box center [140, 323] width 199 height 31
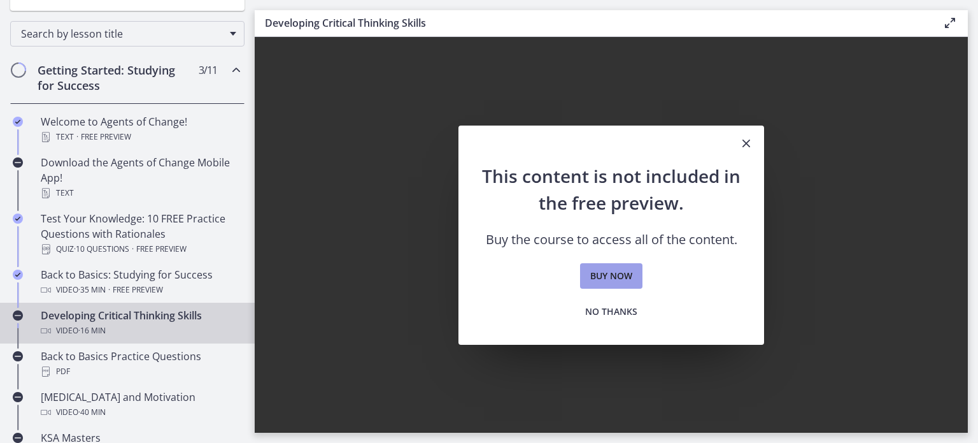
click at [626, 276] on span "Buy now" at bounding box center [611, 275] width 42 height 15
